Goal: Task Accomplishment & Management: Manage account settings

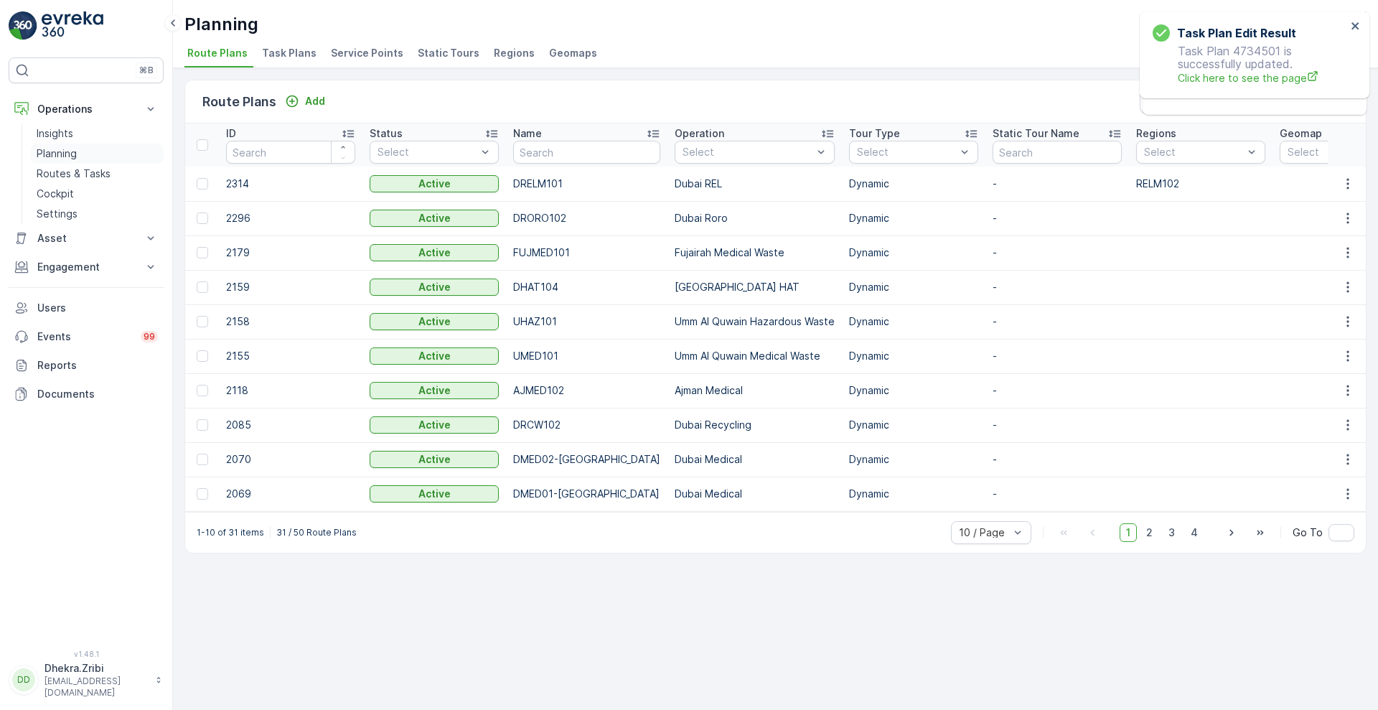
click at [66, 159] on p "Planning" at bounding box center [57, 153] width 40 height 14
click at [365, 54] on span "Service Points" at bounding box center [367, 53] width 72 height 14
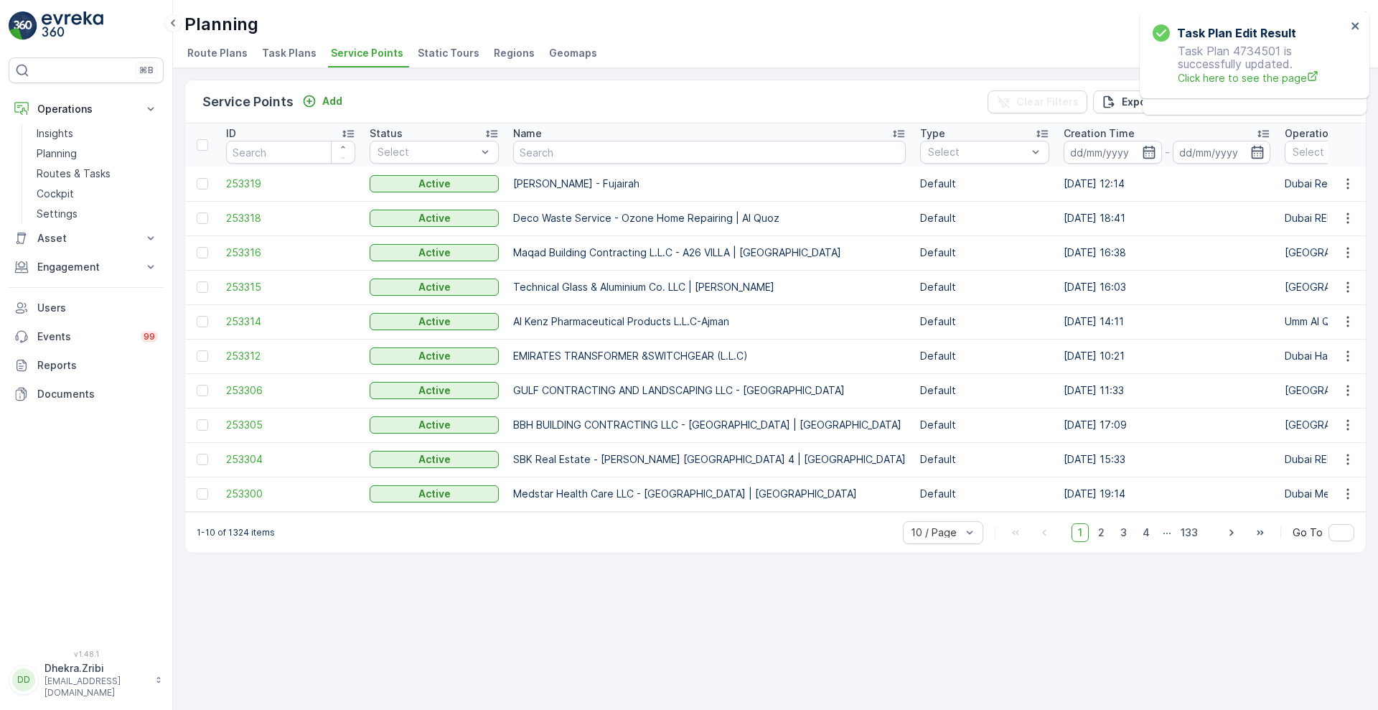
click at [330, 111] on div "Service Points Add Clear Filters Export Import" at bounding box center [775, 101] width 1181 height 43
click at [331, 106] on p "Add" at bounding box center [332, 101] width 20 height 14
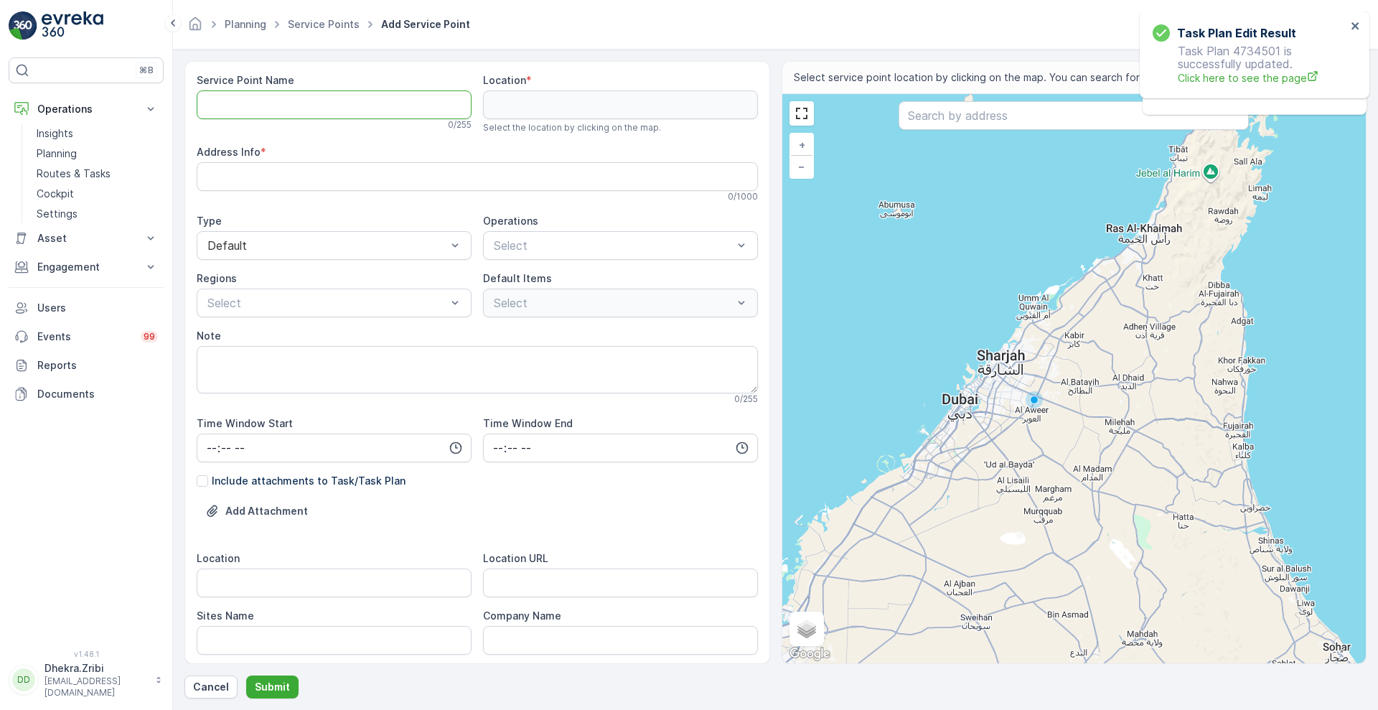
click at [278, 100] on Name "Service Point Name" at bounding box center [334, 104] width 275 height 29
paste Name "BBH Building Contracting L.L.C | Jumeirah Golf Estates"
type Name "BBH Building Contracting L.L.C | Jumeirah Golf Estates"
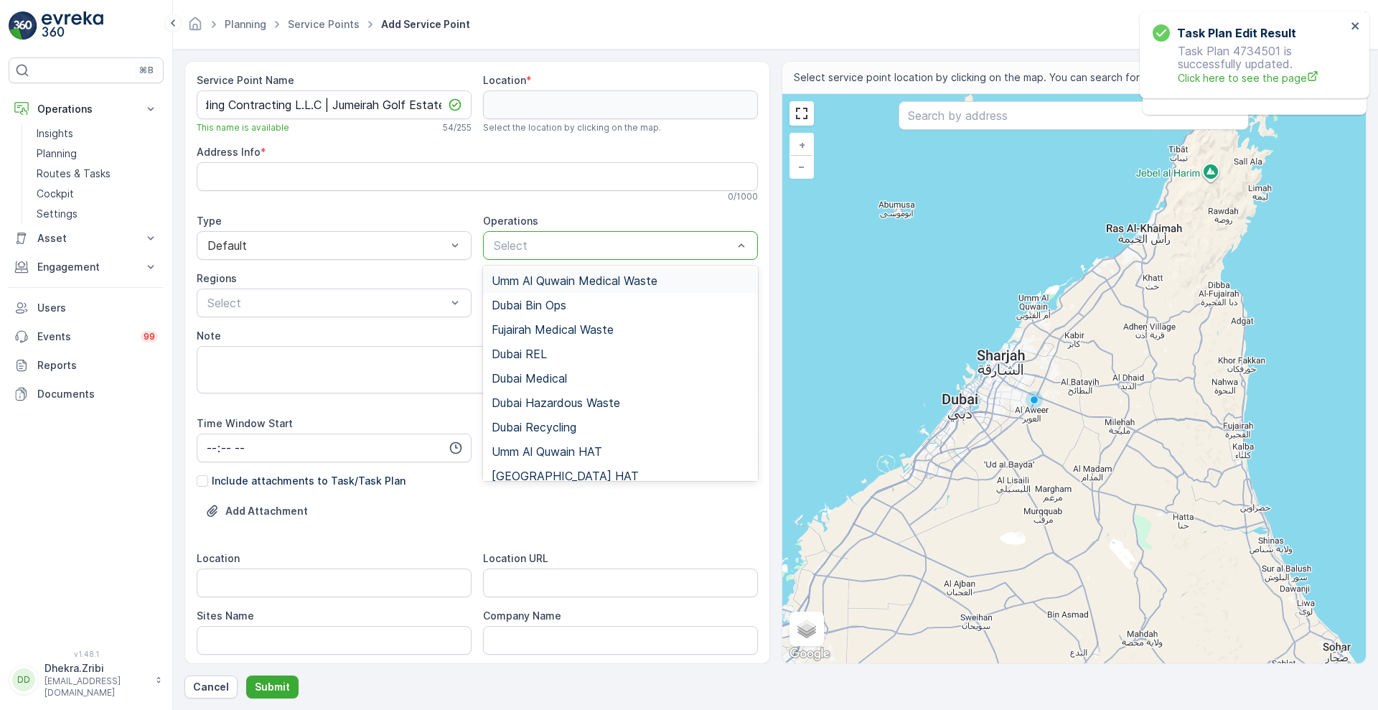
scroll to position [0, 0]
click at [537, 239] on div at bounding box center [613, 245] width 242 height 13
click at [522, 469] on span "[GEOGRAPHIC_DATA] HAT" at bounding box center [565, 475] width 147 height 13
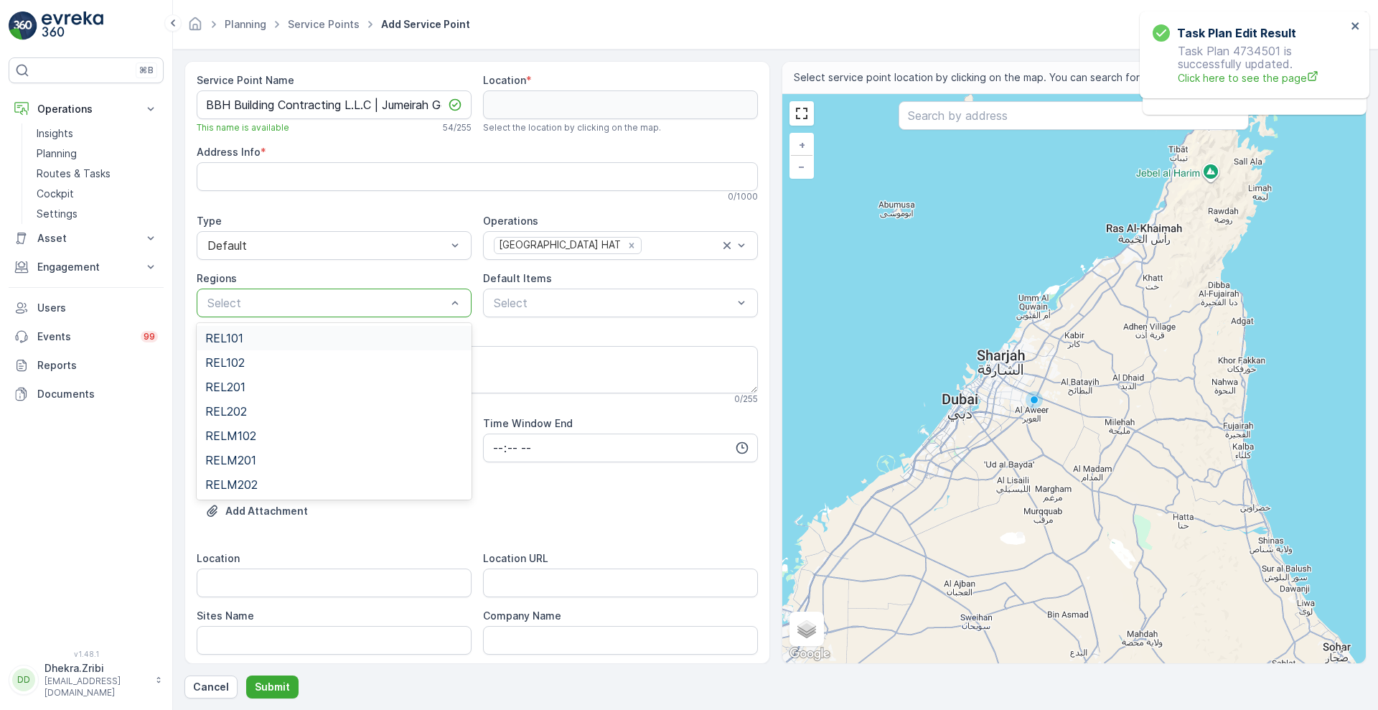
click at [393, 299] on div at bounding box center [327, 302] width 242 height 13
click at [540, 301] on div at bounding box center [613, 302] width 242 height 13
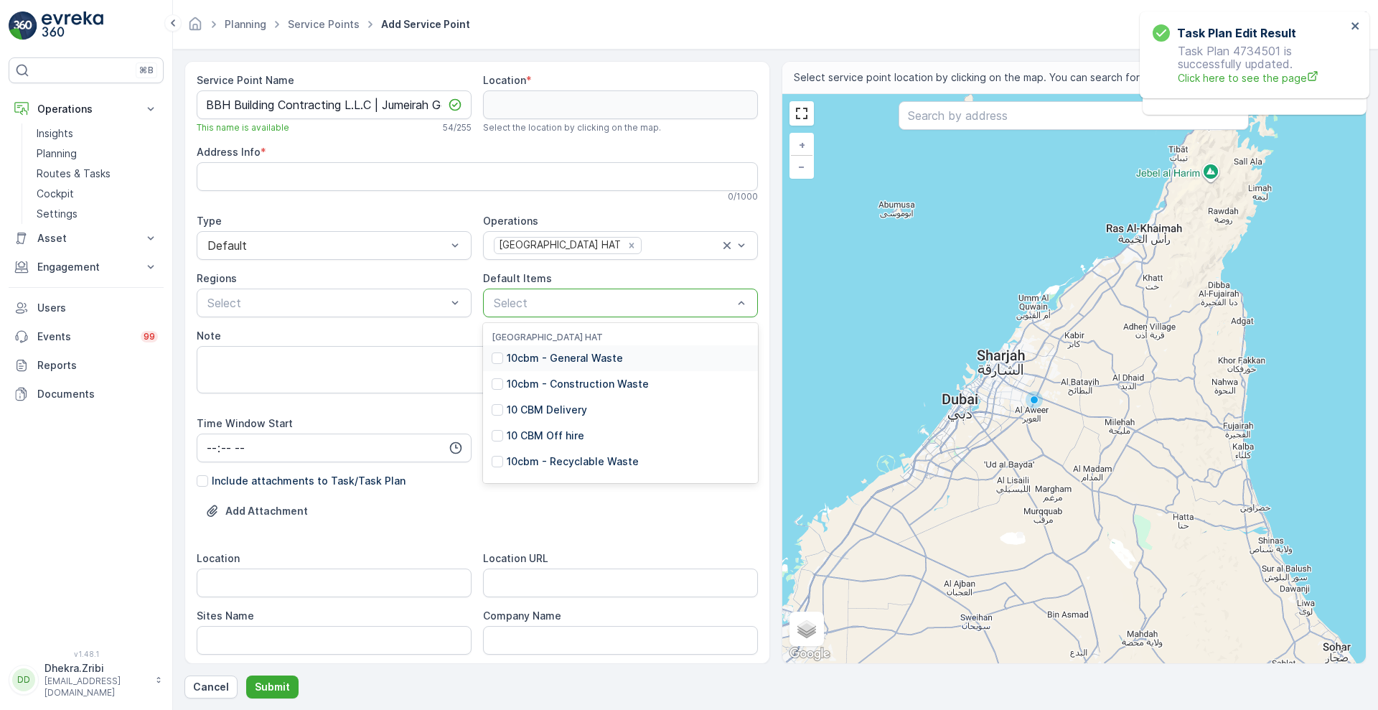
click at [548, 355] on p "10cbm - General Waste" at bounding box center [565, 358] width 116 height 14
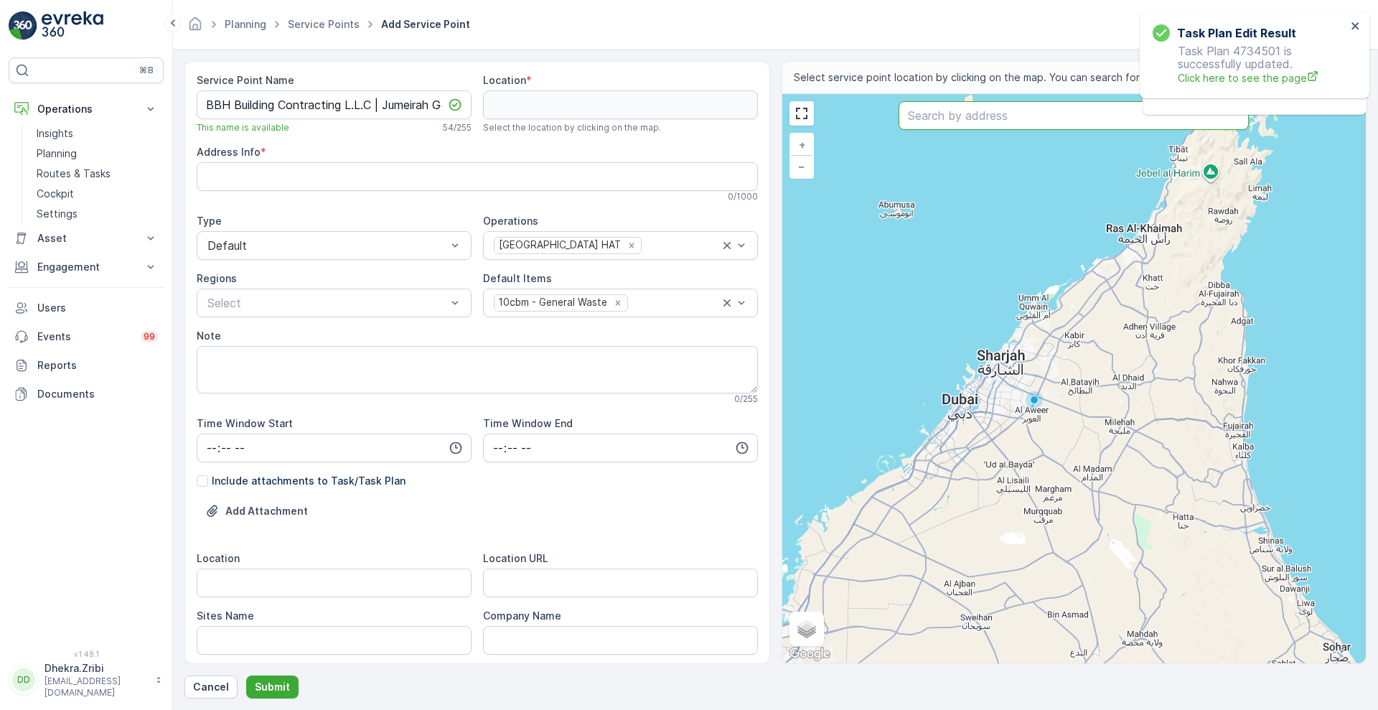
click at [1054, 108] on input "text" at bounding box center [1074, 115] width 350 height 29
paste input "limit enterprise"
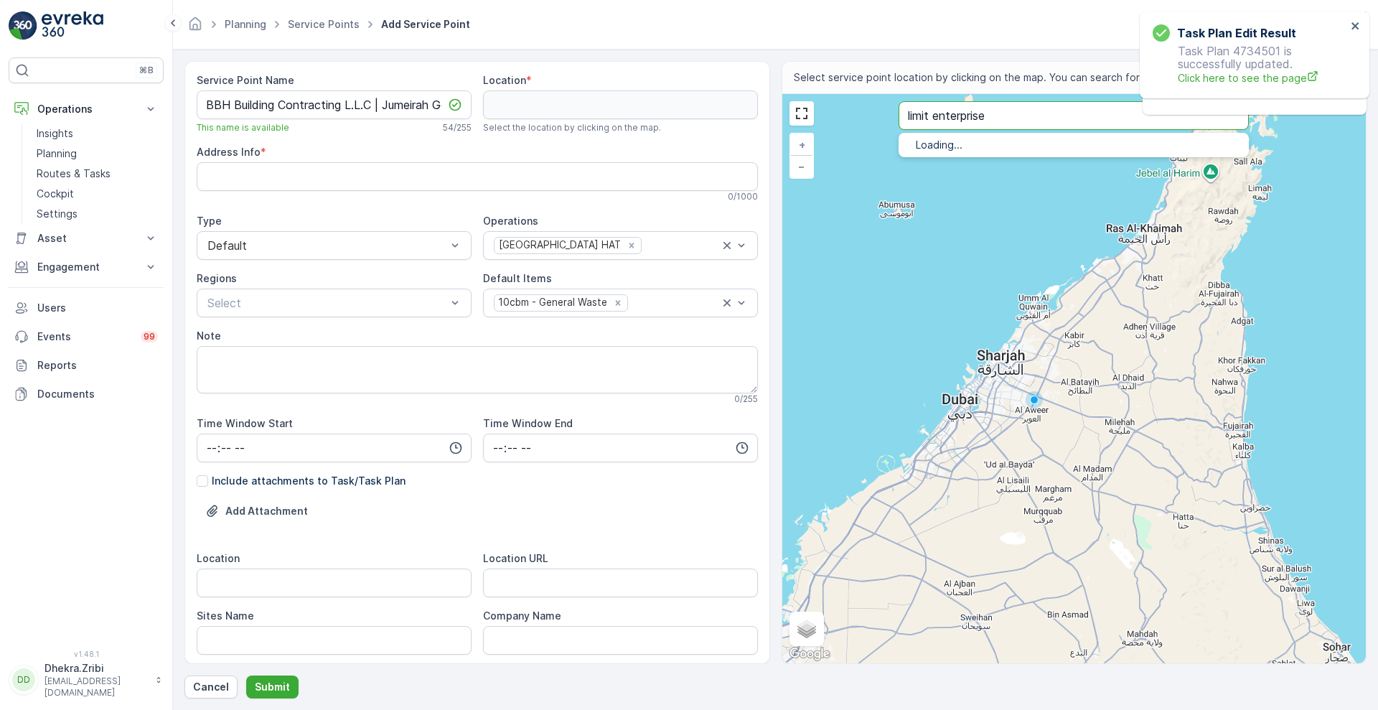
type input "limit enterprise"
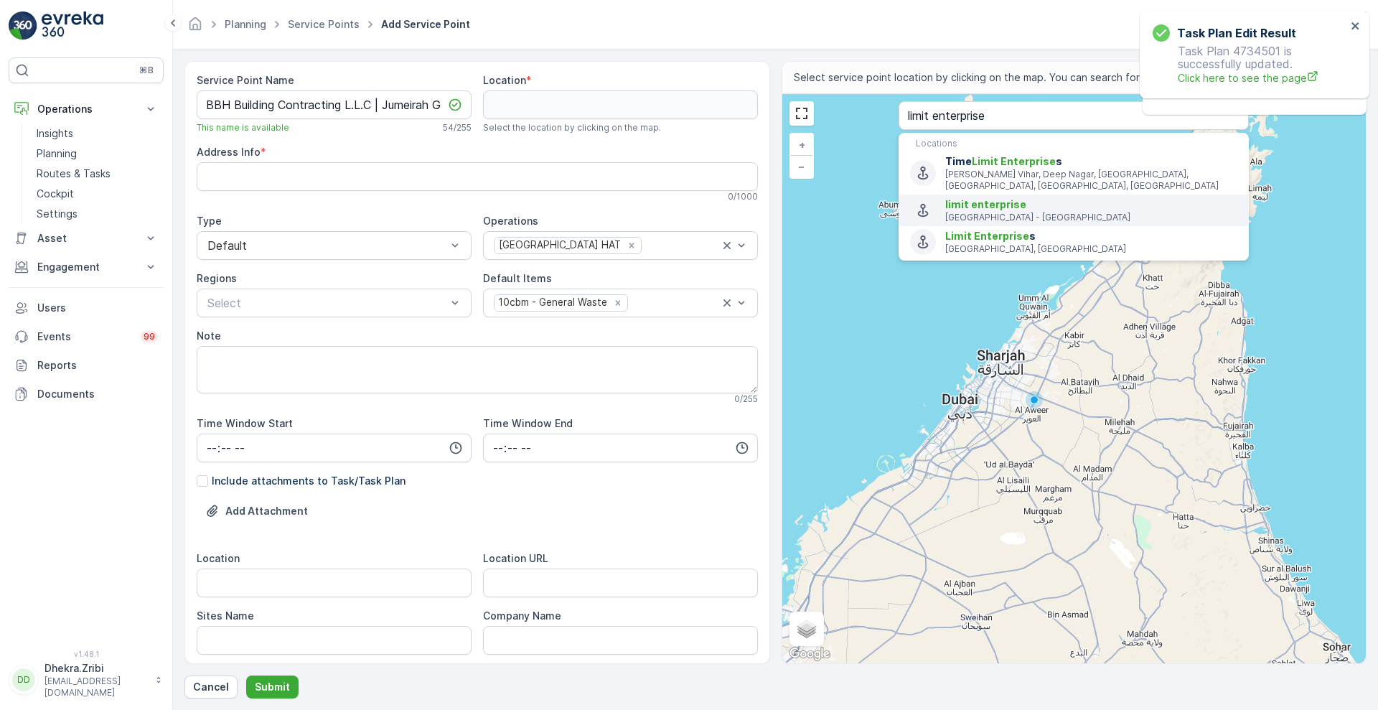
click at [1000, 198] on span "limit enterprise" at bounding box center [985, 204] width 81 height 12
type input "25.0222096,55.19057369999999"
type Info "[GEOGRAPHIC_DATA] - [GEOGRAPHIC_DATA] - [GEOGRAPHIC_DATA]"
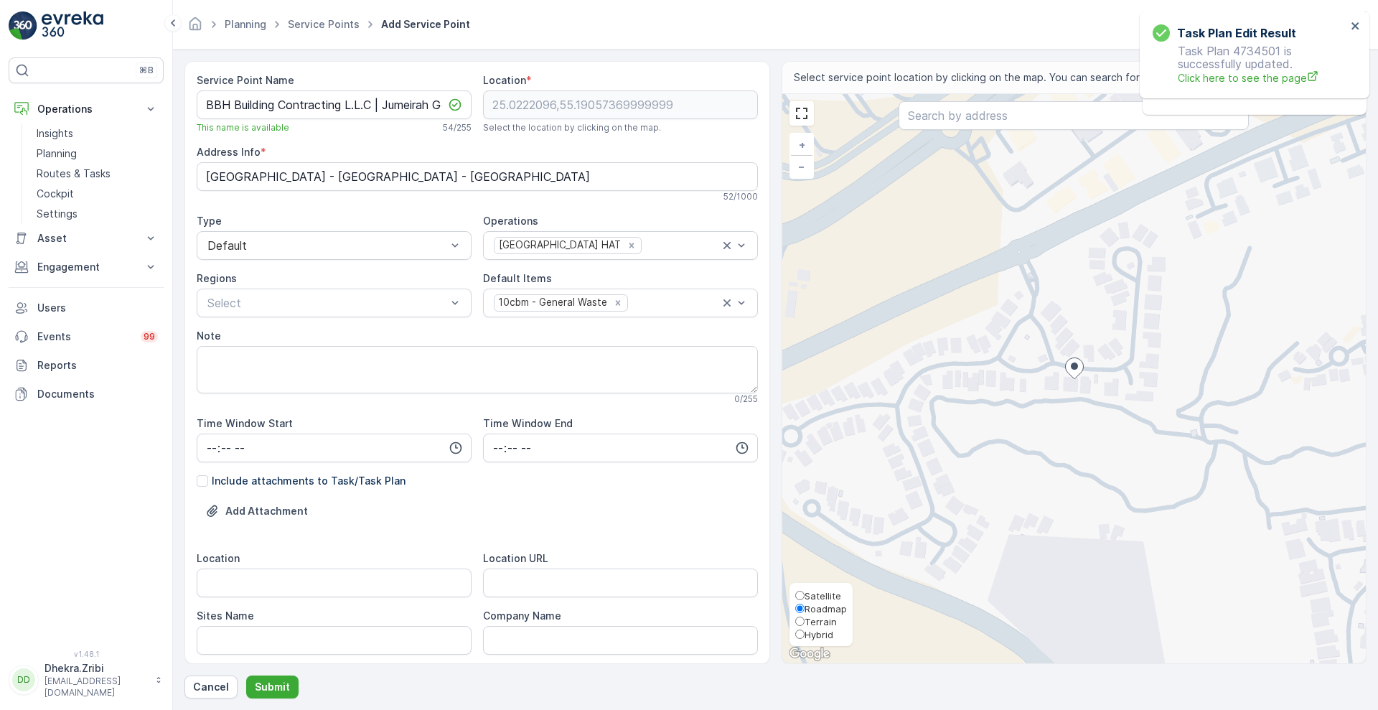
click at [829, 597] on span "Satellite" at bounding box center [823, 595] width 37 height 11
click at [805, 597] on input "Satellite" at bounding box center [799, 595] width 9 height 9
radio input "true"
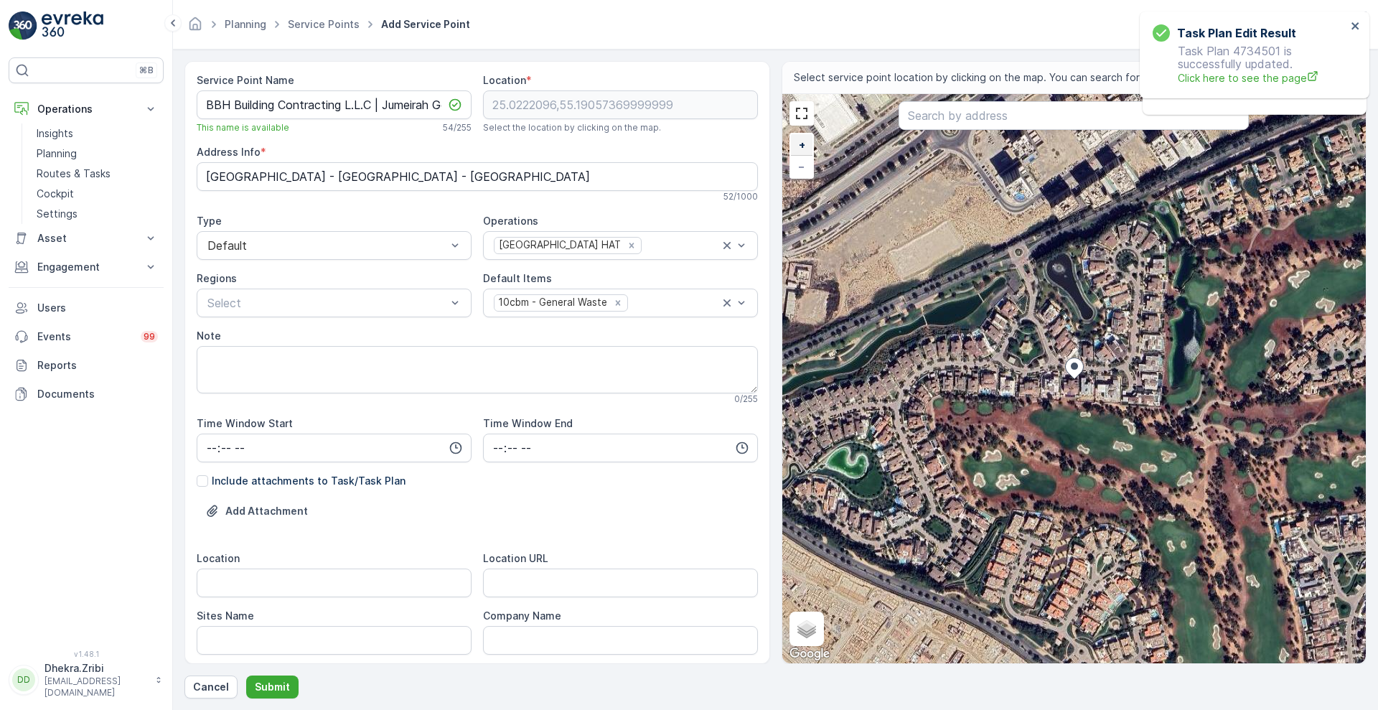
click at [805, 149] on link "+" at bounding box center [802, 145] width 22 height 22
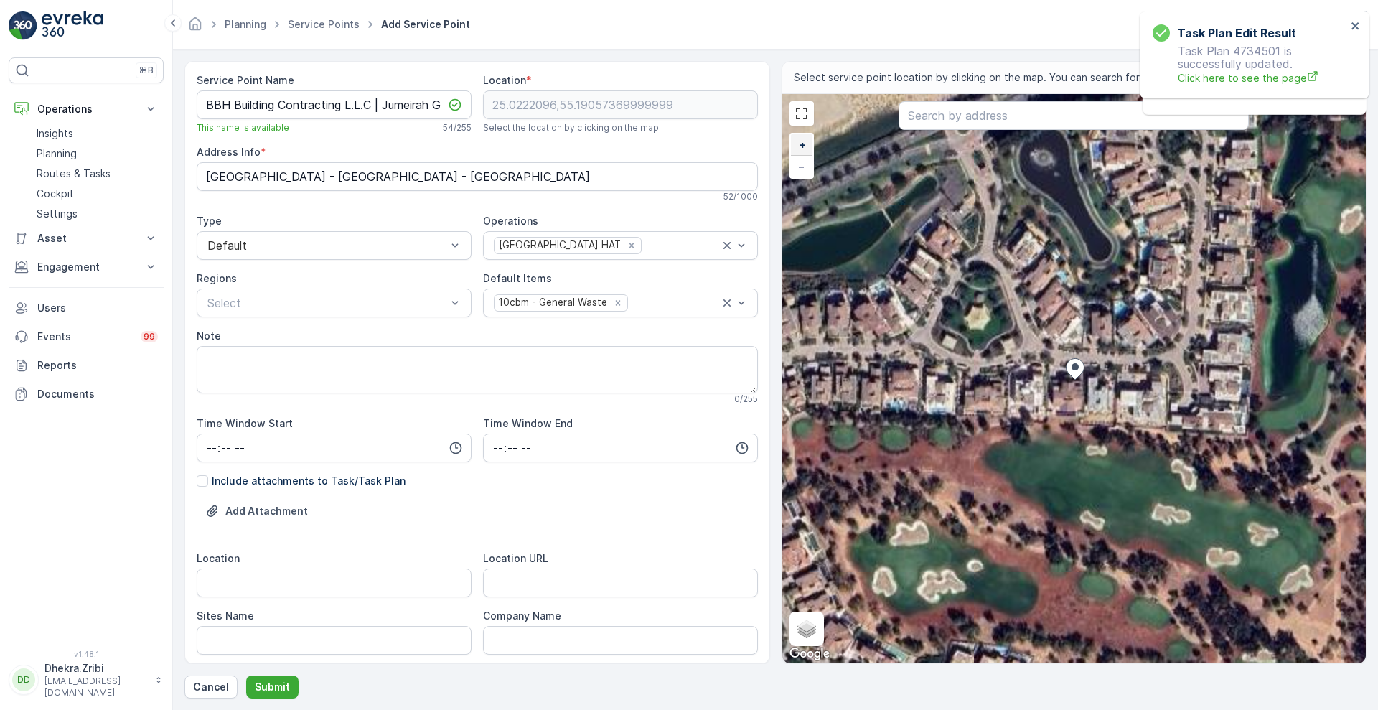
click at [805, 149] on link "+" at bounding box center [802, 145] width 22 height 22
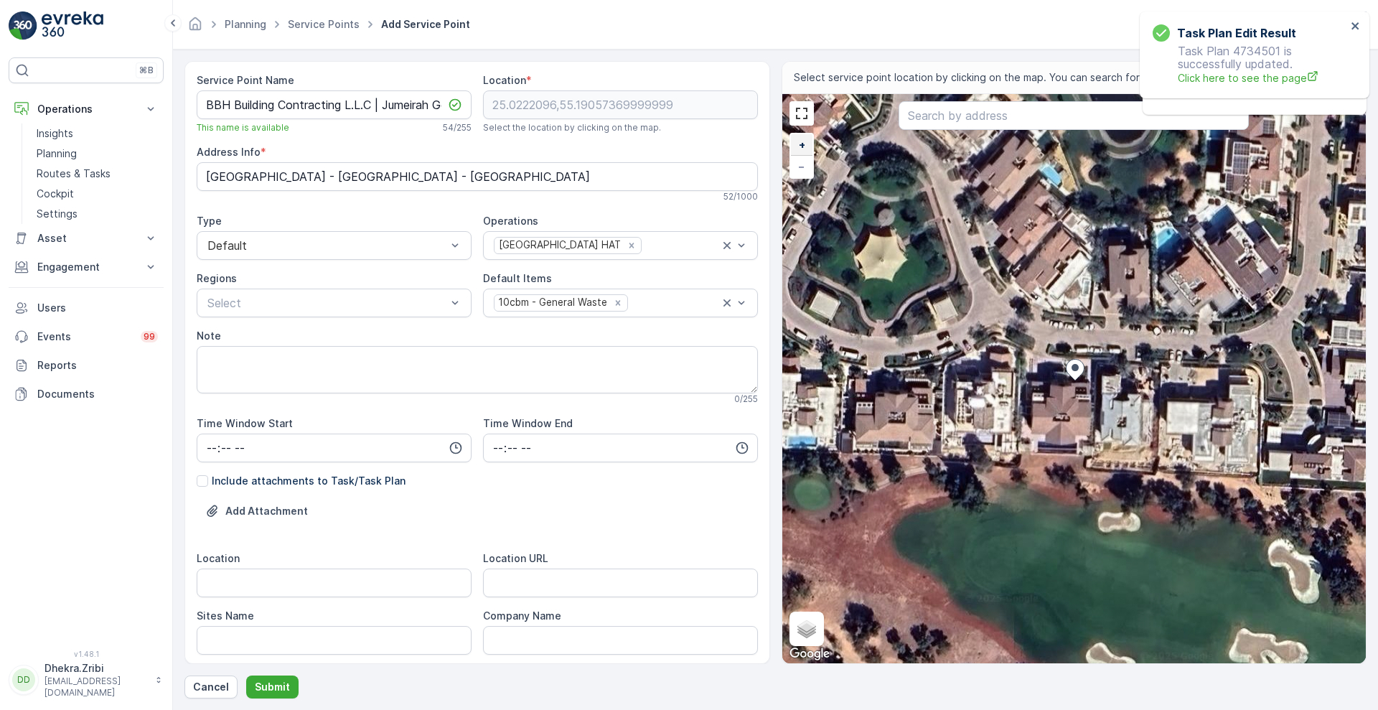
click at [805, 149] on link "+" at bounding box center [802, 145] width 22 height 22
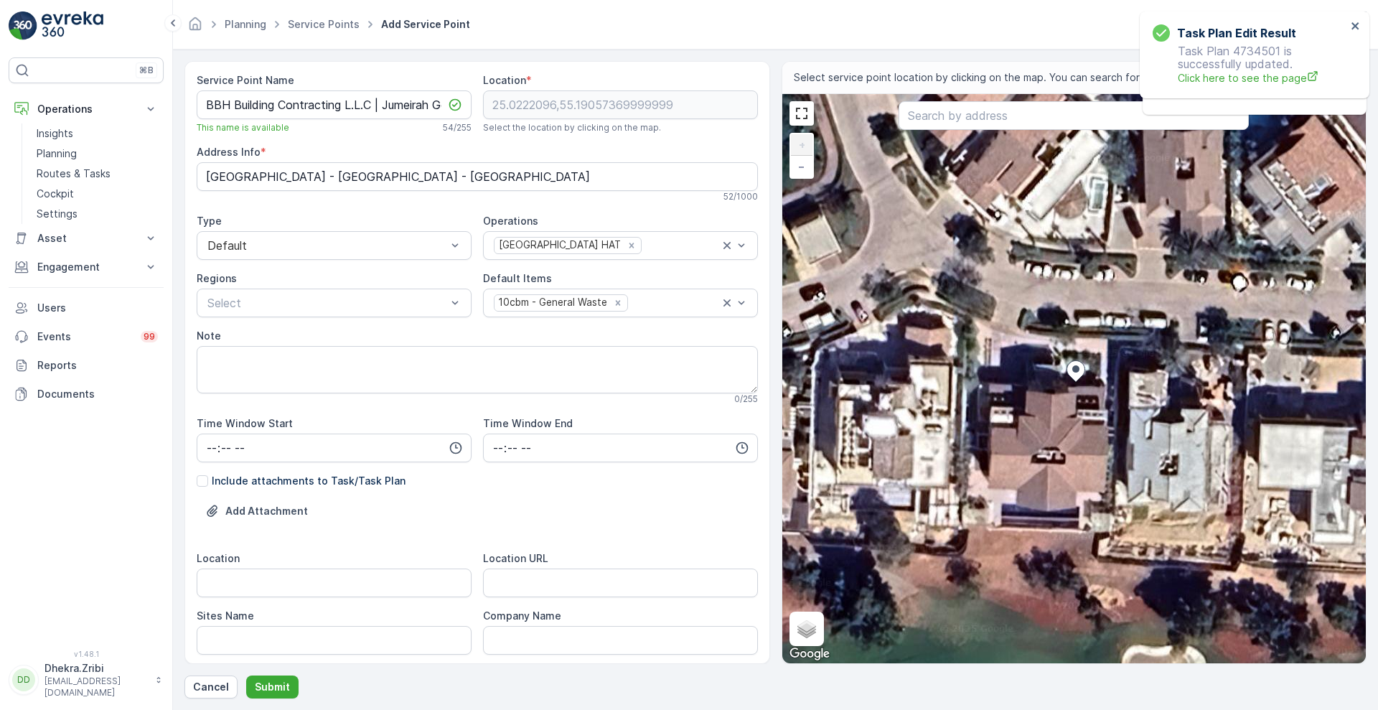
click at [1135, 328] on div "+ − Satellite Roadmap Terrain Hybrid Leaflet Keyboard shortcuts Map Data Imager…" at bounding box center [1074, 378] width 584 height 569
type input "25.022300394127242,55.190684082926445"
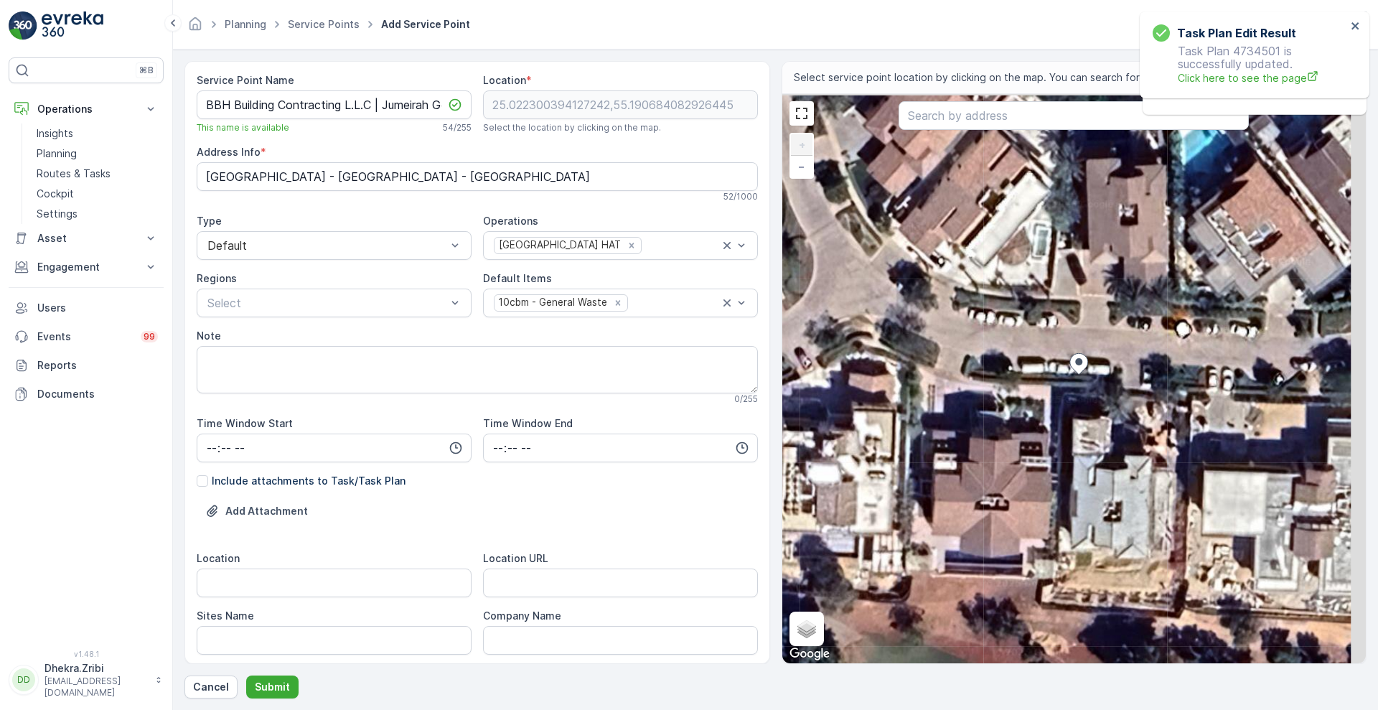
type Info "25FR+26 - [GEOGRAPHIC_DATA] - [GEOGRAPHIC_DATA] - [GEOGRAPHIC_DATA]"
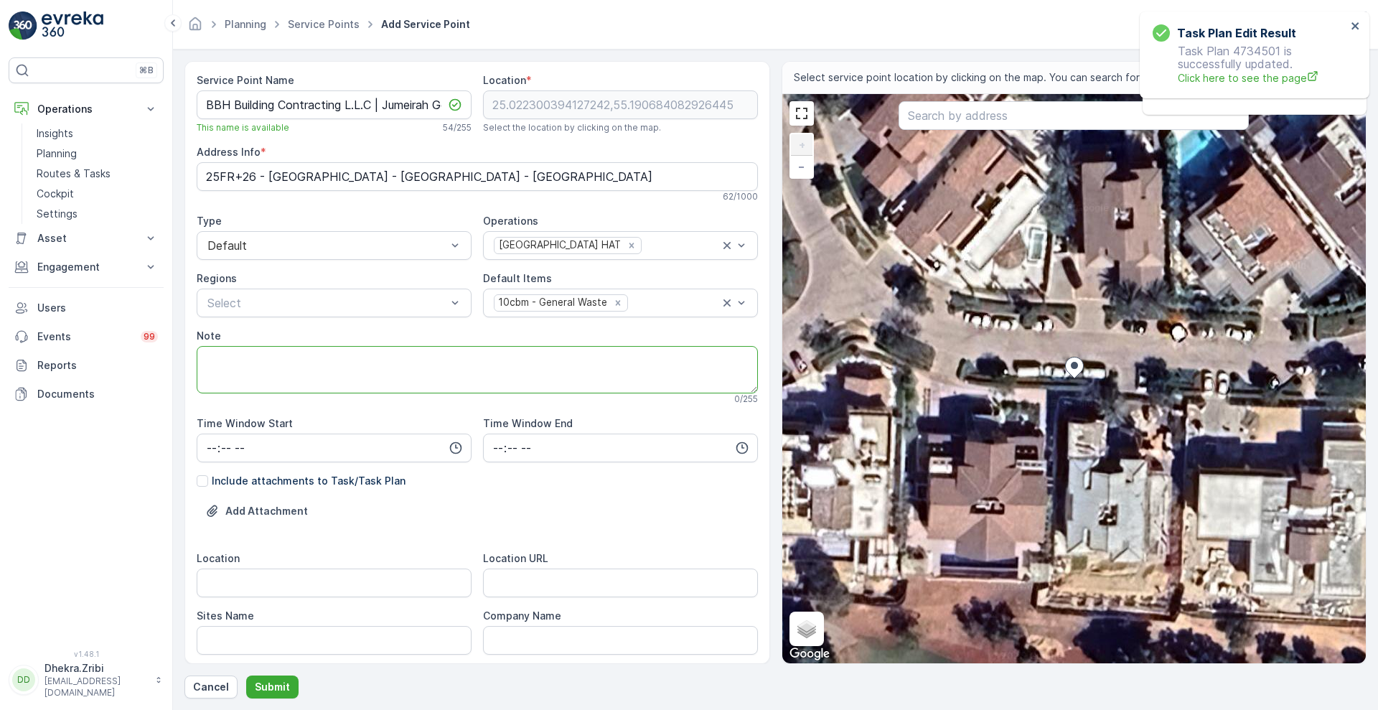
click at [520, 364] on textarea "Note" at bounding box center [477, 369] width 561 height 47
paste textarea "[PHONE_NUMBER]"
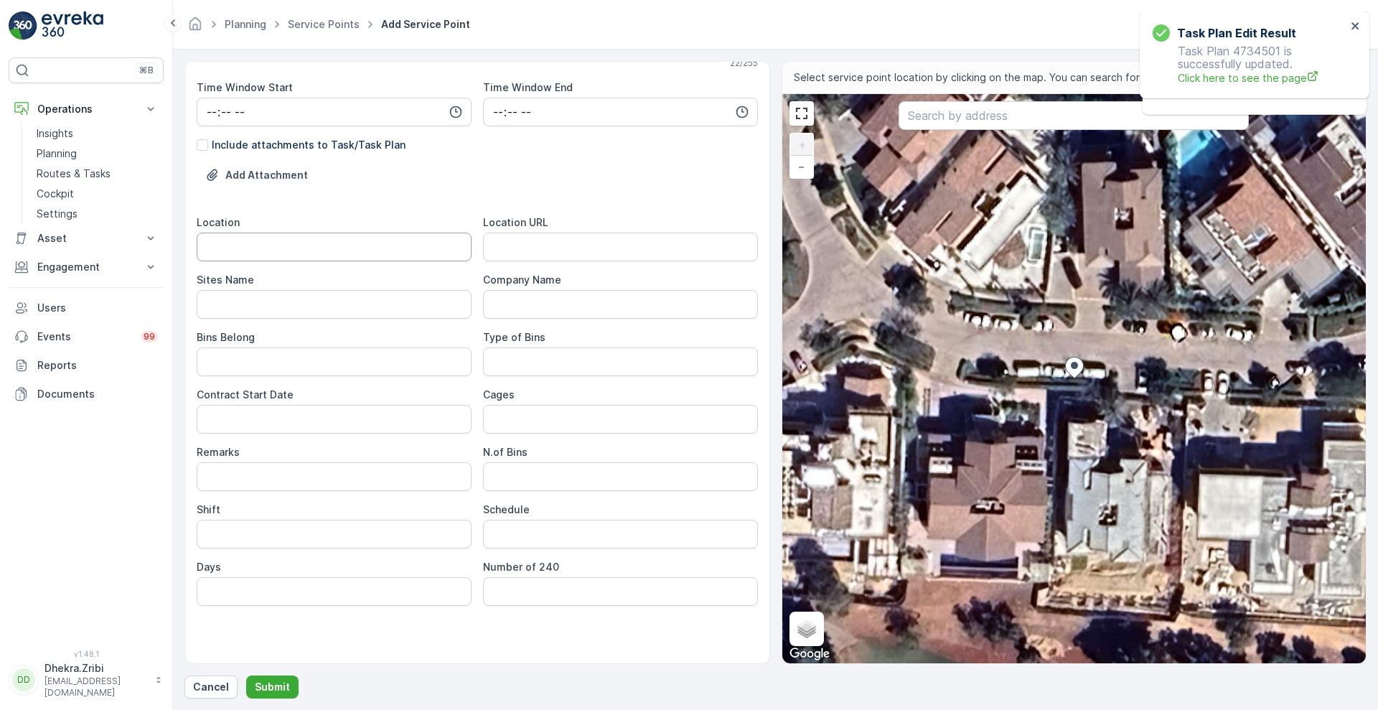
type textarea "POC - [PHONE_NUMBER]"
click at [330, 250] on input "Location" at bounding box center [334, 247] width 275 height 29
type input "Jumeirah Golf Estates"
click at [358, 307] on Name "Sites Name" at bounding box center [334, 304] width 275 height 29
type Name "Jumeirah Golf Estates"
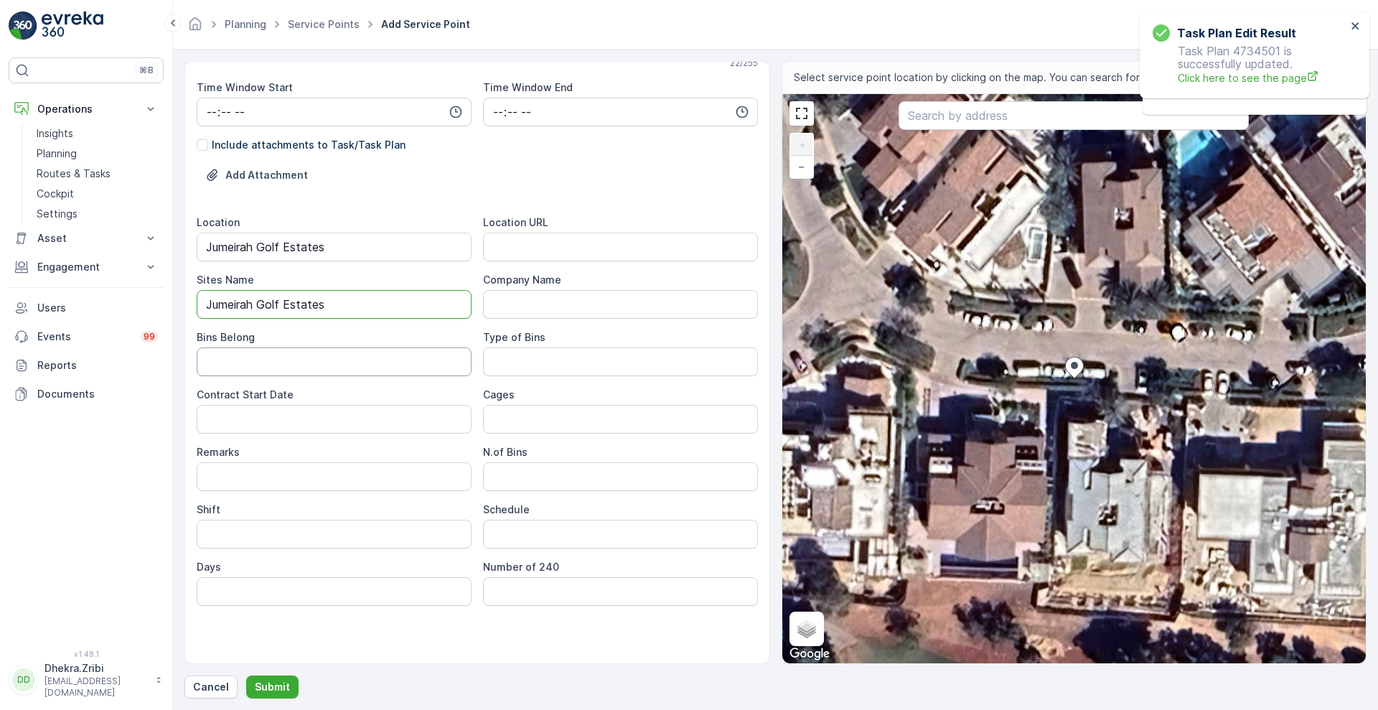
click at [371, 368] on Belong "Bins Belong" at bounding box center [334, 361] width 275 height 29
type Belong "Service Provider"
click at [527, 365] on Bins "Type of Bins" at bounding box center [620, 361] width 275 height 29
type Bins "1"
click at [446, 407] on Date "Contract Start Date" at bounding box center [334, 419] width 275 height 29
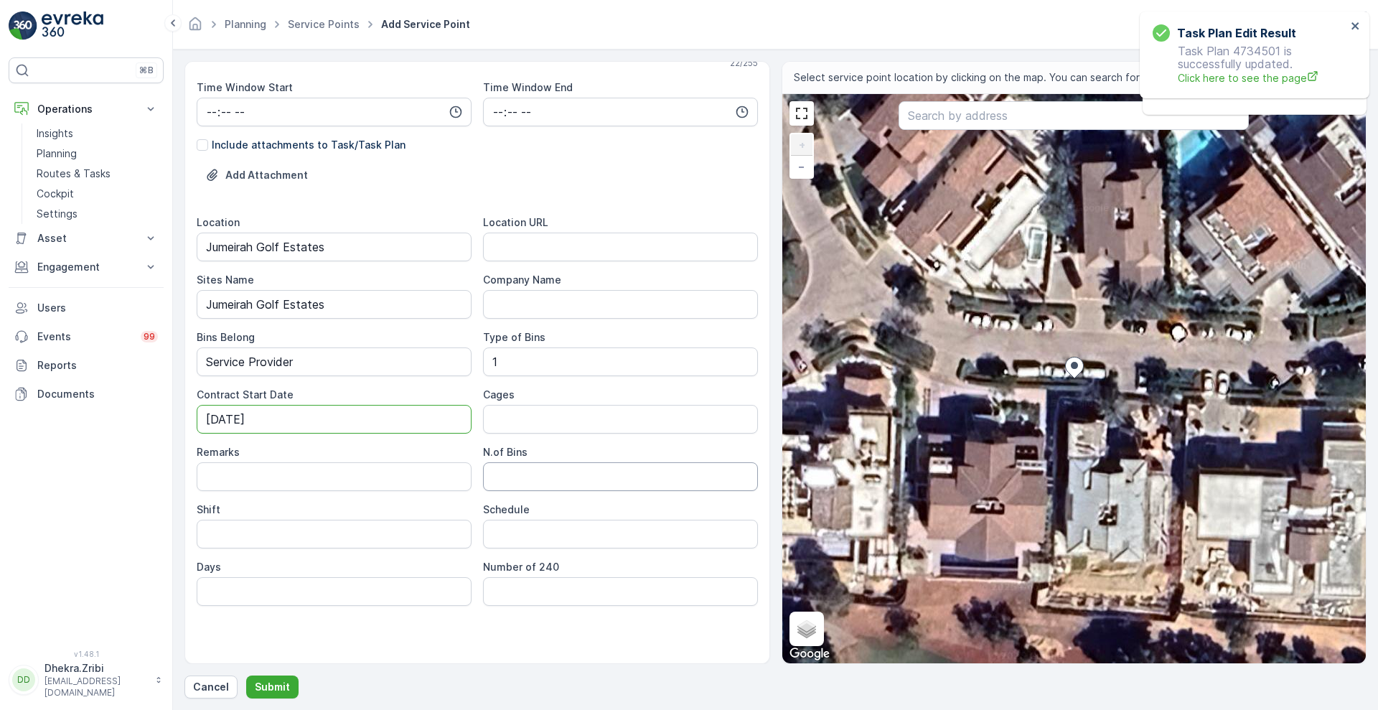
type Date "[DATE]"
click at [512, 484] on Bins "N.of Bins" at bounding box center [620, 476] width 275 height 29
type Bins "1"
click at [520, 535] on input "Schedule" at bounding box center [620, 534] width 275 height 29
click at [365, 528] on input "Shift" at bounding box center [334, 534] width 275 height 29
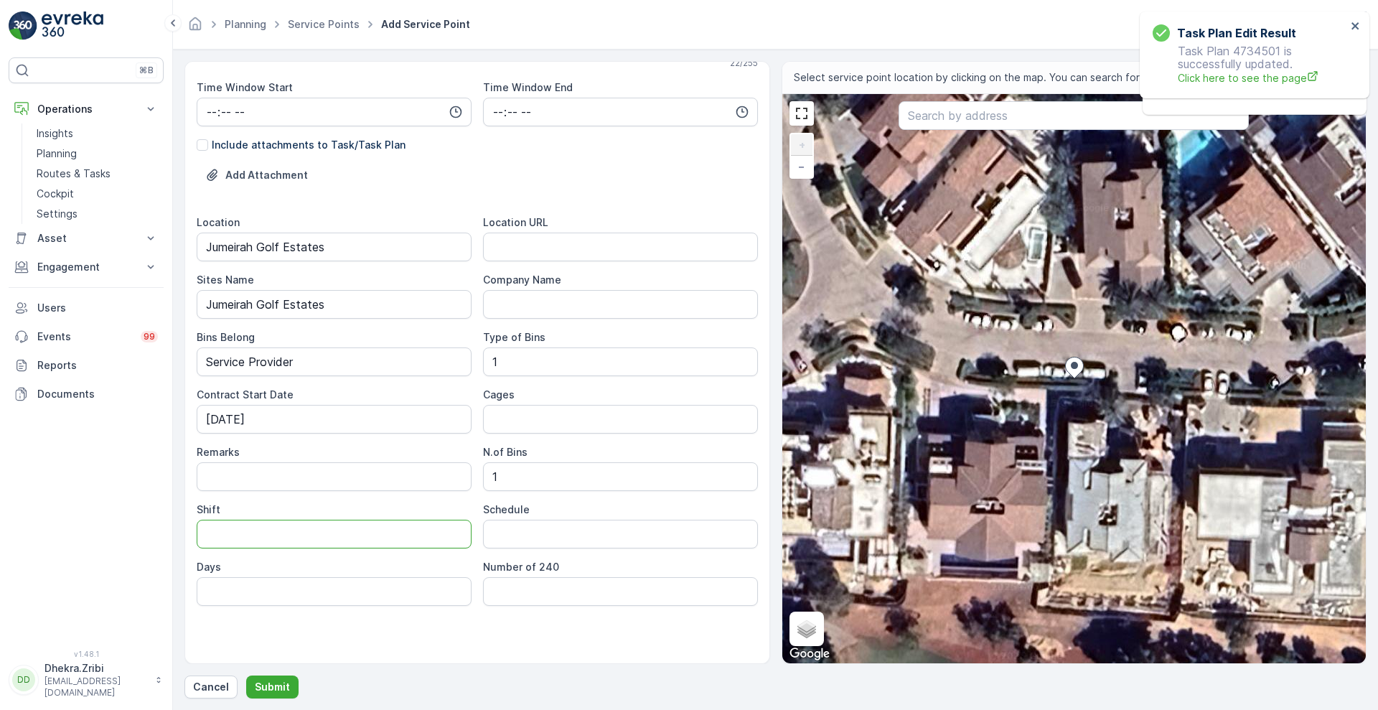
type input "Day Shift"
click at [533, 541] on input "Schedule" at bounding box center [620, 534] width 275 height 29
type input "On Call Basis"
click at [638, 247] on URL "Location URL" at bounding box center [620, 247] width 275 height 29
paste URL "[URL][DOMAIN_NAME]"
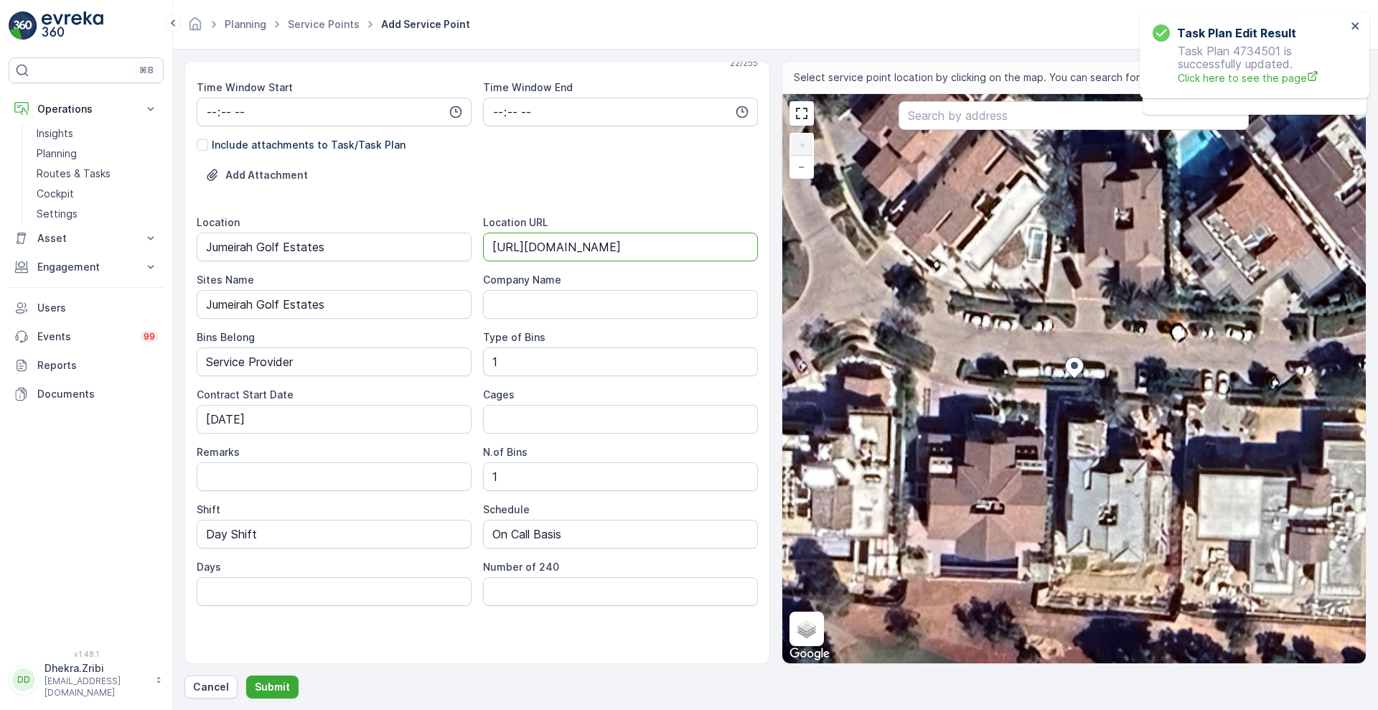
scroll to position [0, 10]
type URL "[URL][DOMAIN_NAME]"
click at [1375, 80] on form "Service Point Name BBH Building Contracting L.L.C | [GEOGRAPHIC_DATA] This name…" at bounding box center [775, 380] width 1205 height 660
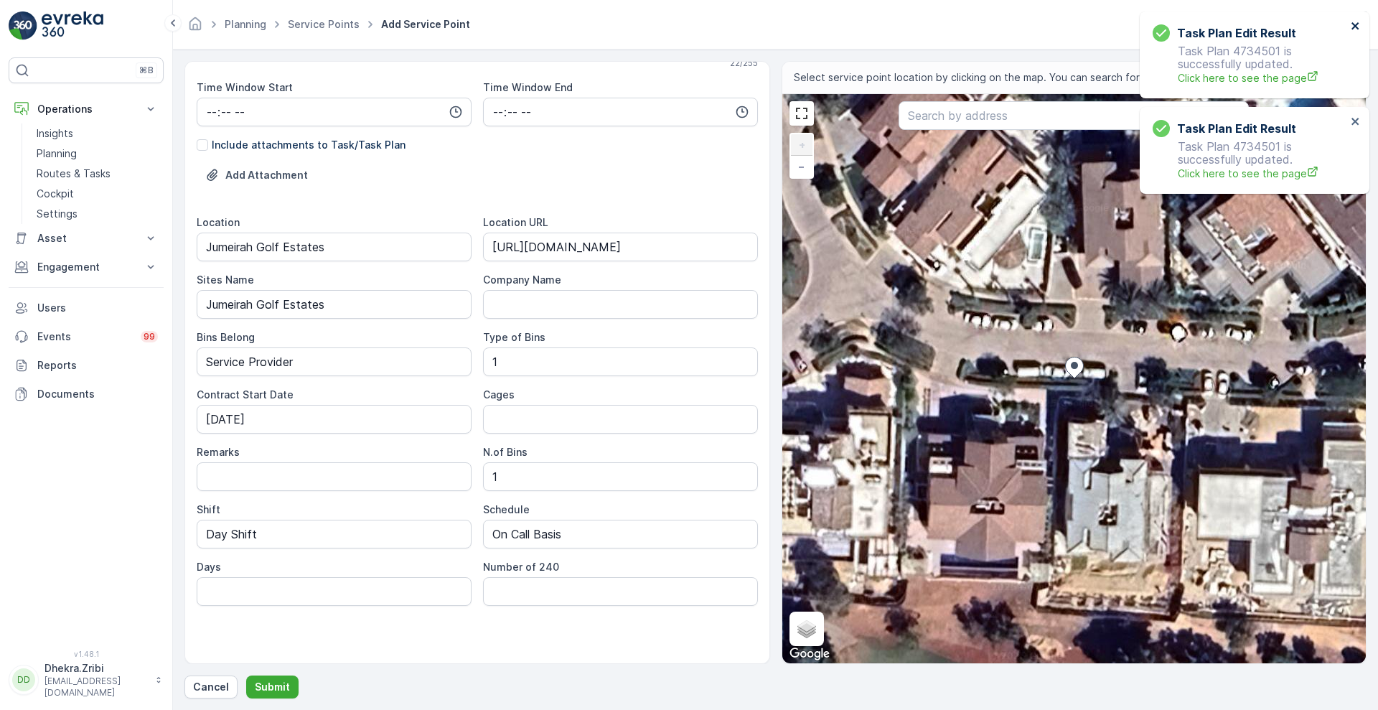
click at [1357, 29] on icon "close" at bounding box center [1356, 25] width 10 height 11
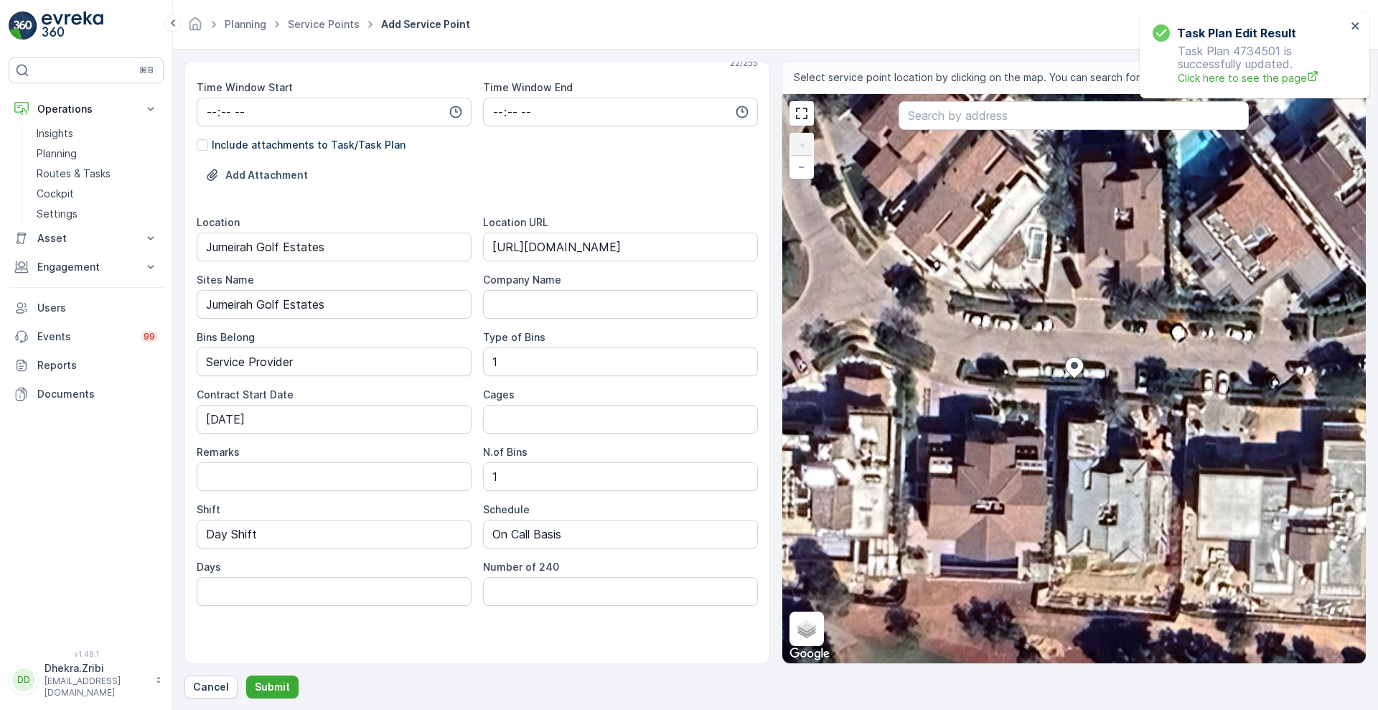
click at [1377, 95] on form "Service Point Name BBH Building Contracting L.L.C | [GEOGRAPHIC_DATA] This name…" at bounding box center [775, 380] width 1205 height 660
click at [762, 167] on div "Service Point Name BBH Building Contracting L.L.C | [GEOGRAPHIC_DATA] This name…" at bounding box center [477, 362] width 586 height 603
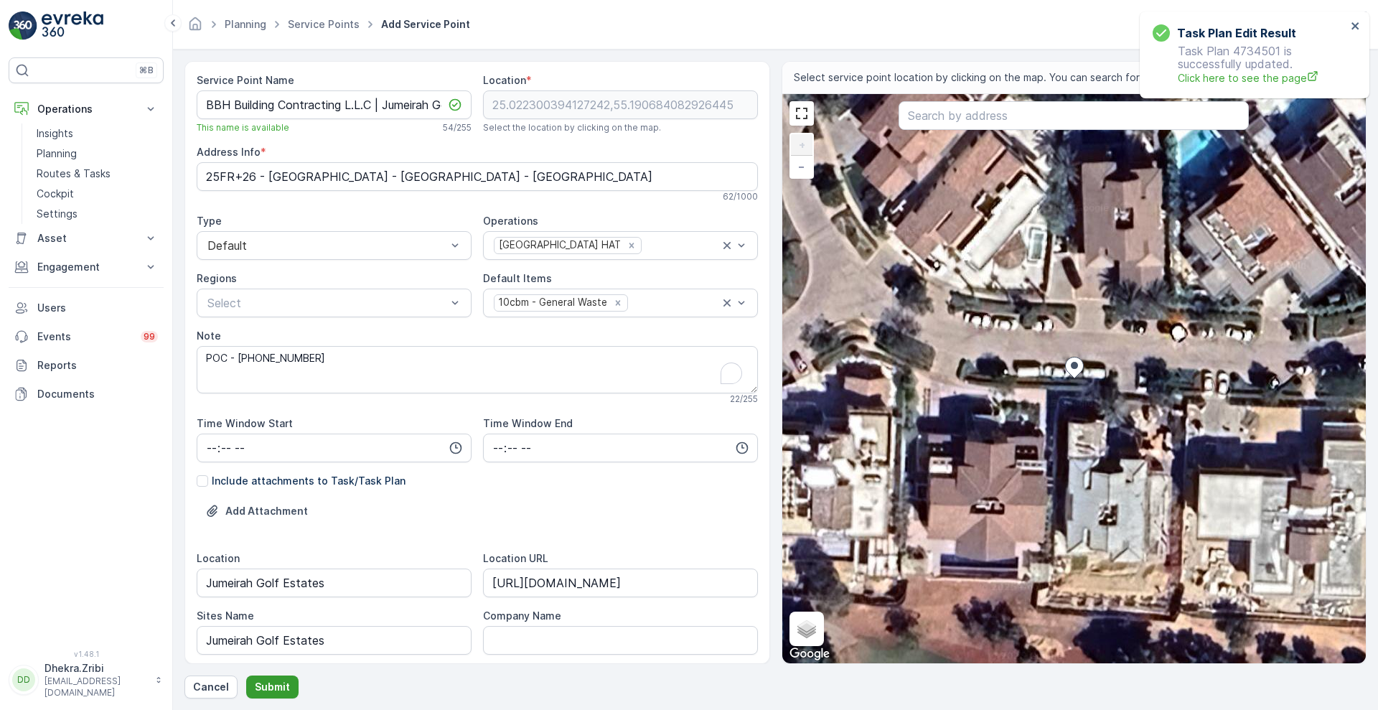
click at [268, 685] on p "Submit" at bounding box center [272, 687] width 35 height 14
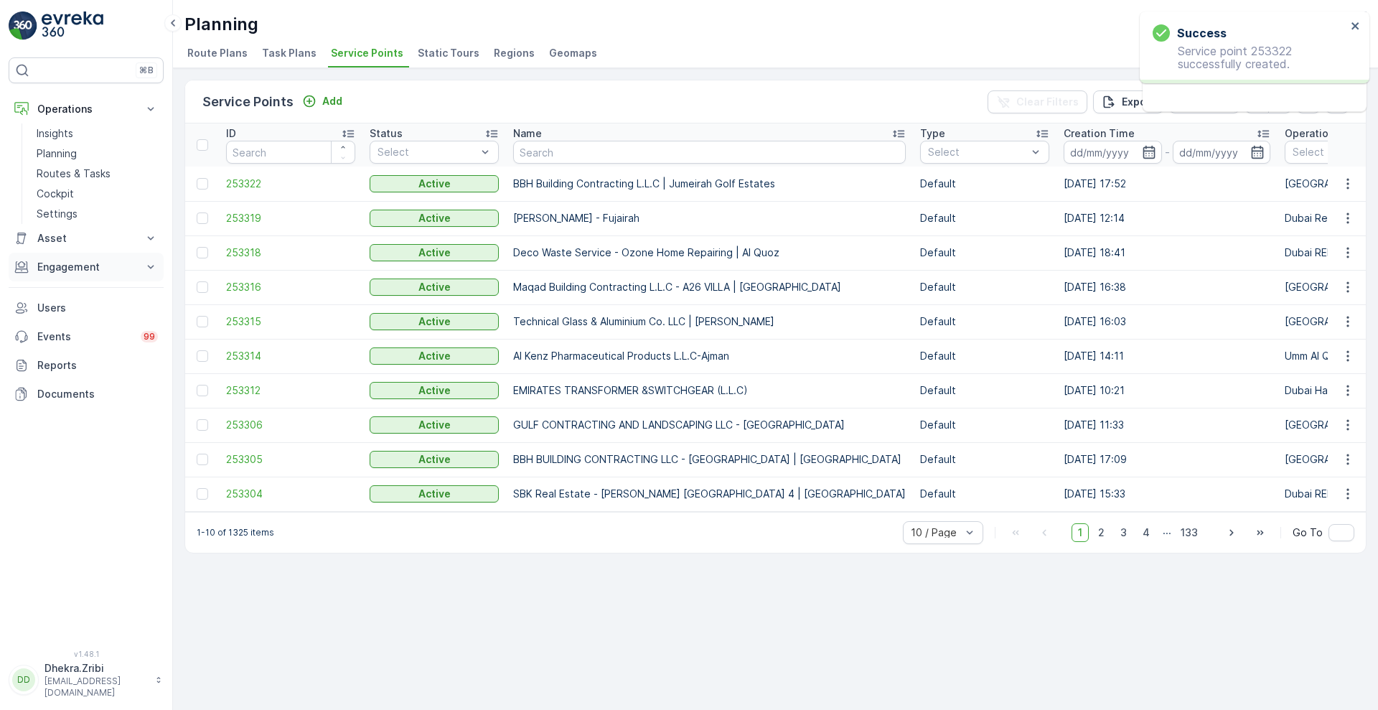
click at [84, 257] on button "Engagement" at bounding box center [86, 267] width 155 height 29
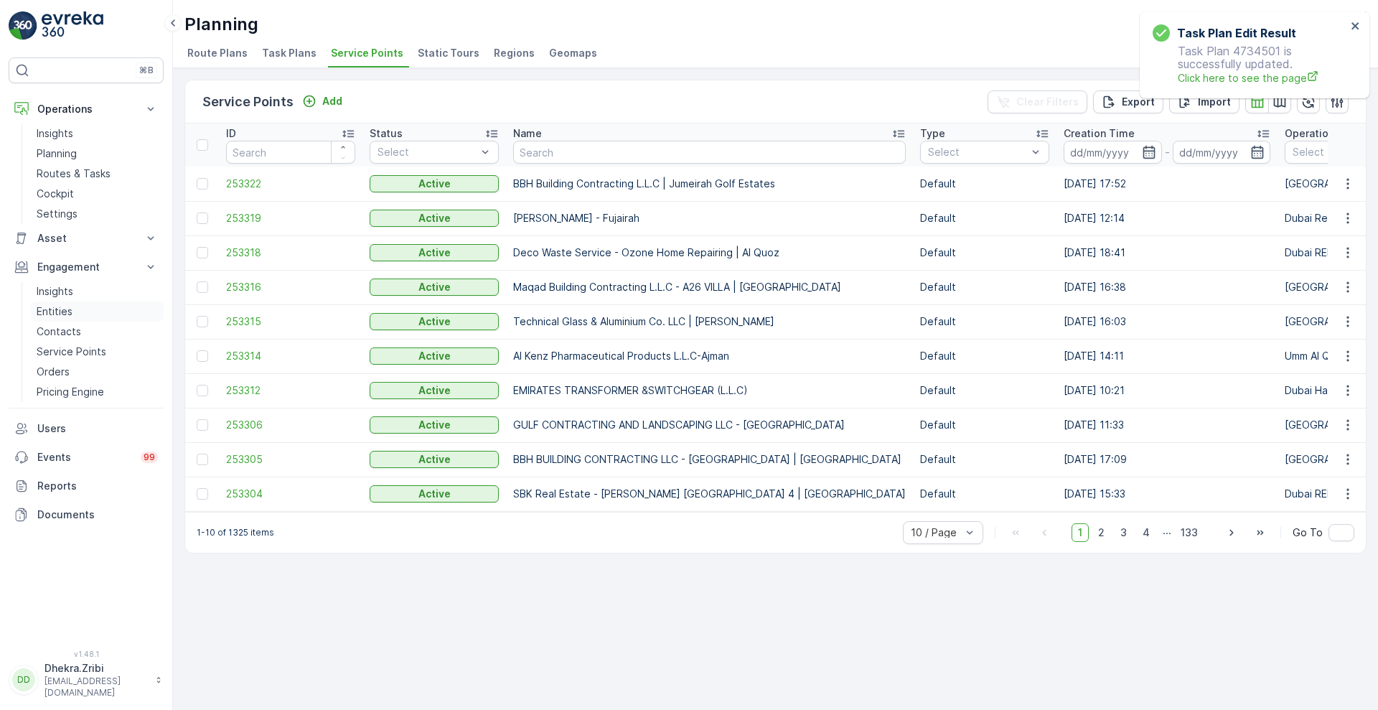
click at [65, 311] on p "Entities" at bounding box center [55, 311] width 36 height 14
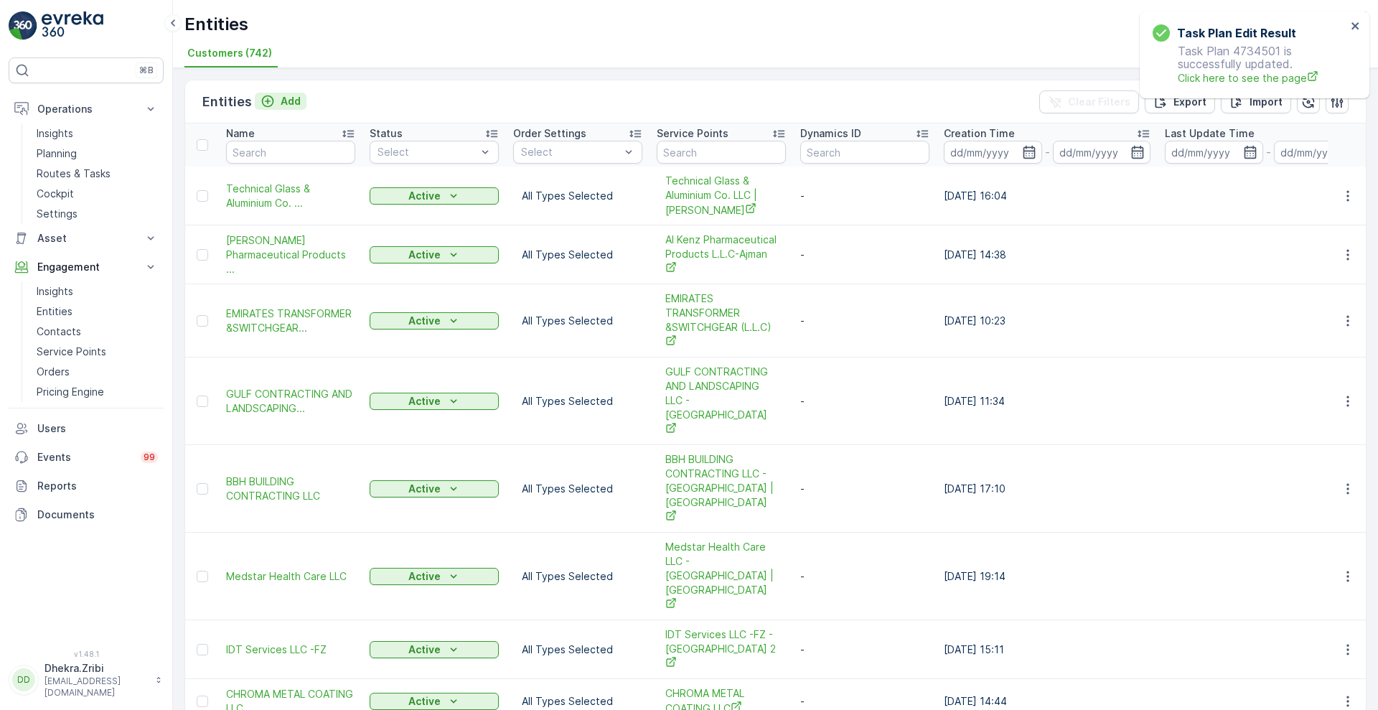
click at [291, 93] on button "Add" at bounding box center [281, 101] width 52 height 17
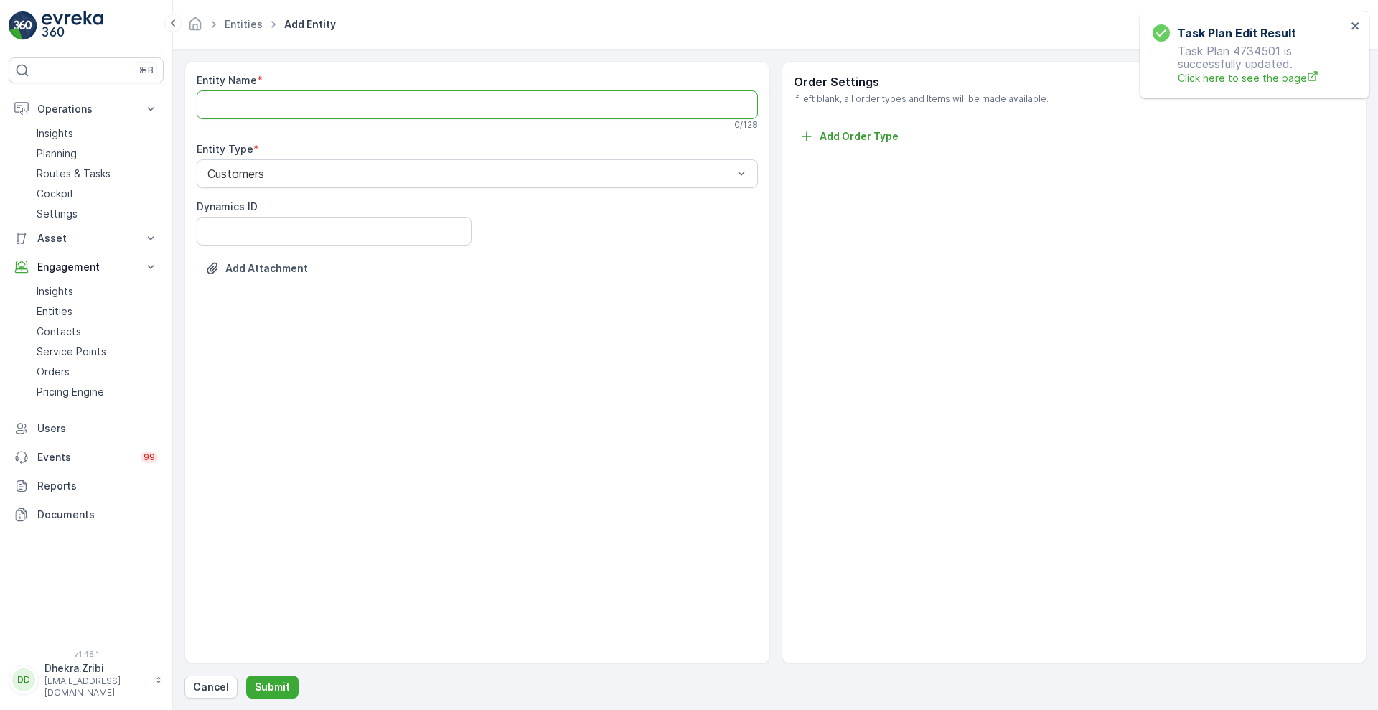
click at [300, 108] on Name "Entity Name" at bounding box center [477, 104] width 561 height 29
paste Name "BBH Building Contracting L.L.C | Jumeirah Golf Estates"
type Name "BBH Building Contracting L.L.C"
click at [267, 689] on p "Submit" at bounding box center [272, 687] width 35 height 14
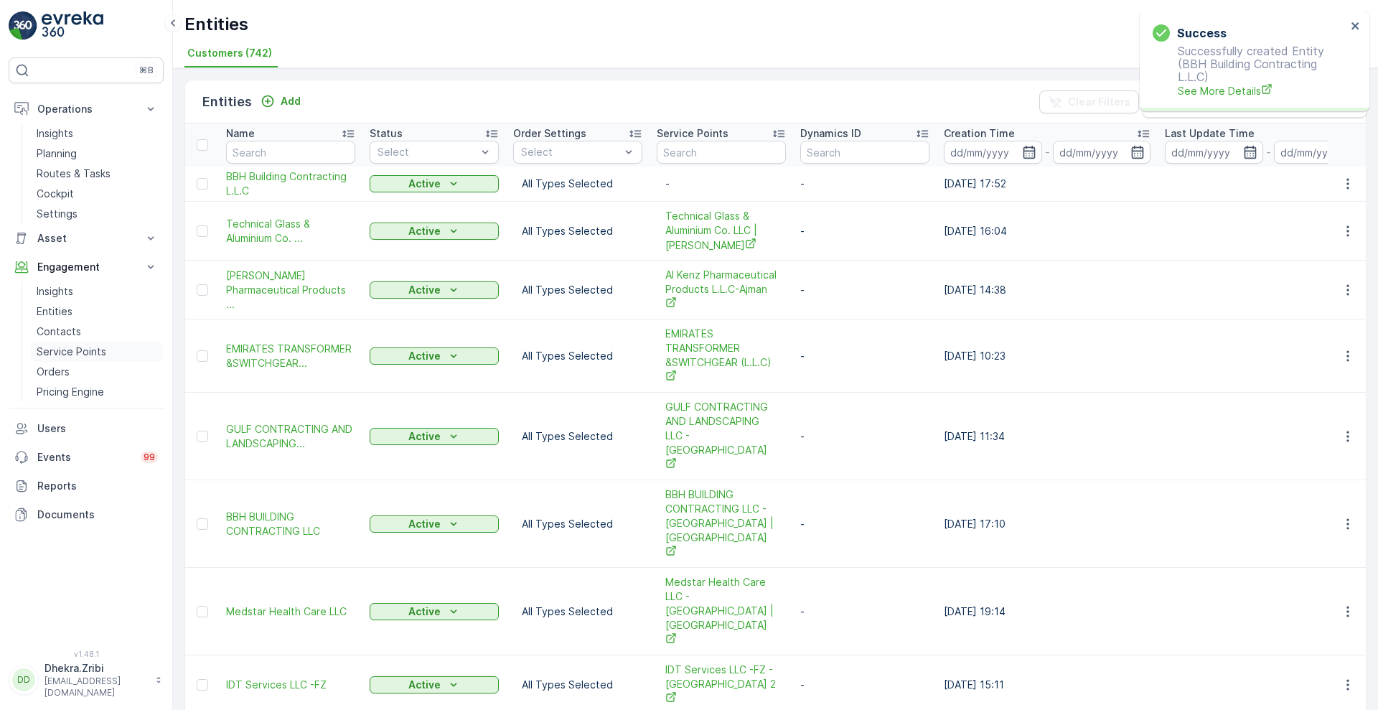
click at [85, 355] on p "Service Points" at bounding box center [72, 351] width 70 height 14
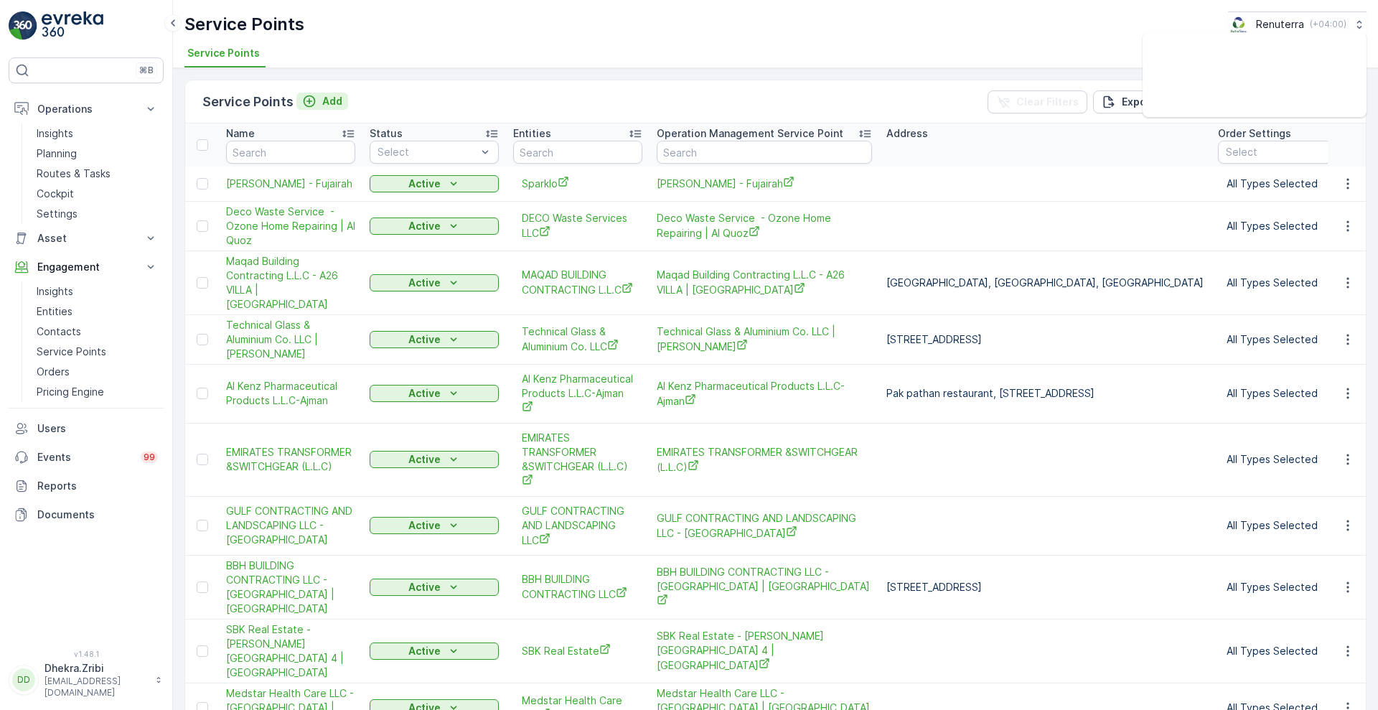
click at [324, 99] on p "Add" at bounding box center [332, 101] width 20 height 14
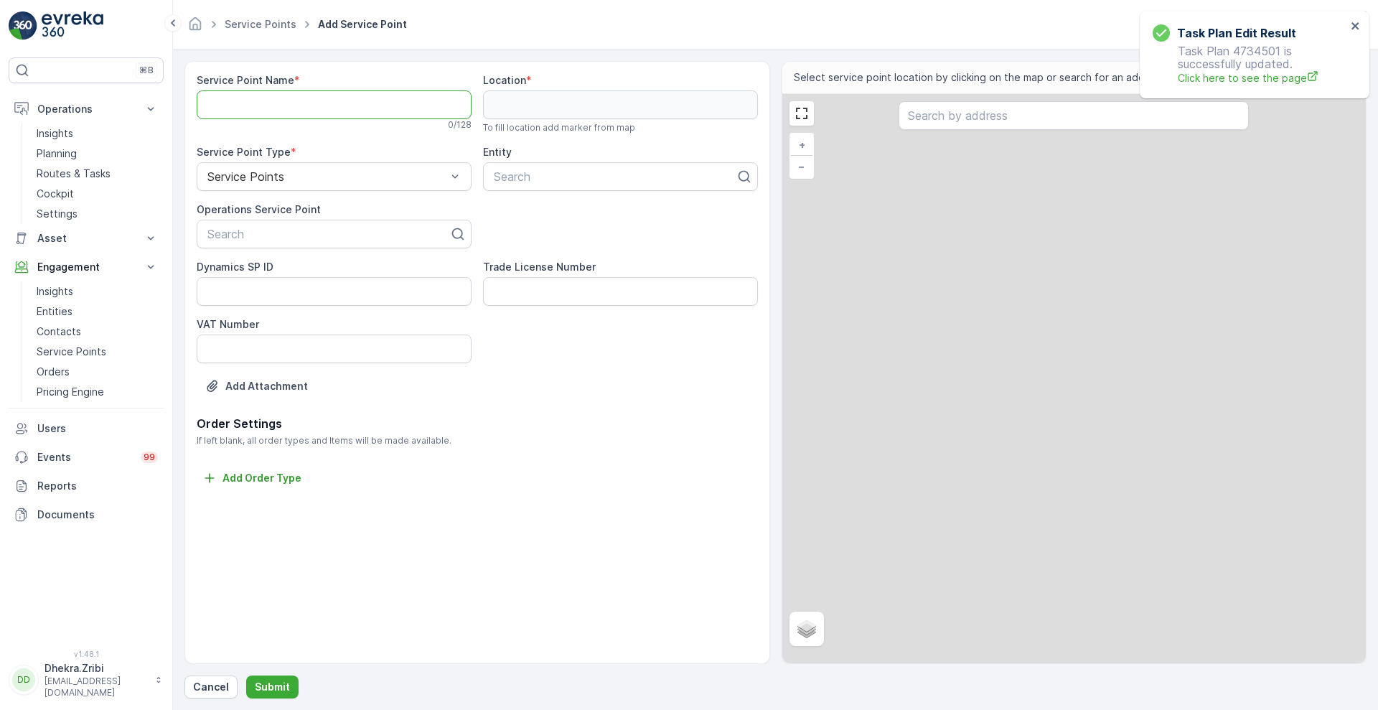
click at [324, 99] on Name "Service Point Name" at bounding box center [334, 104] width 275 height 29
paste Name "BBH Building Contracting L.L.C | Jumeirah Golf Estates"
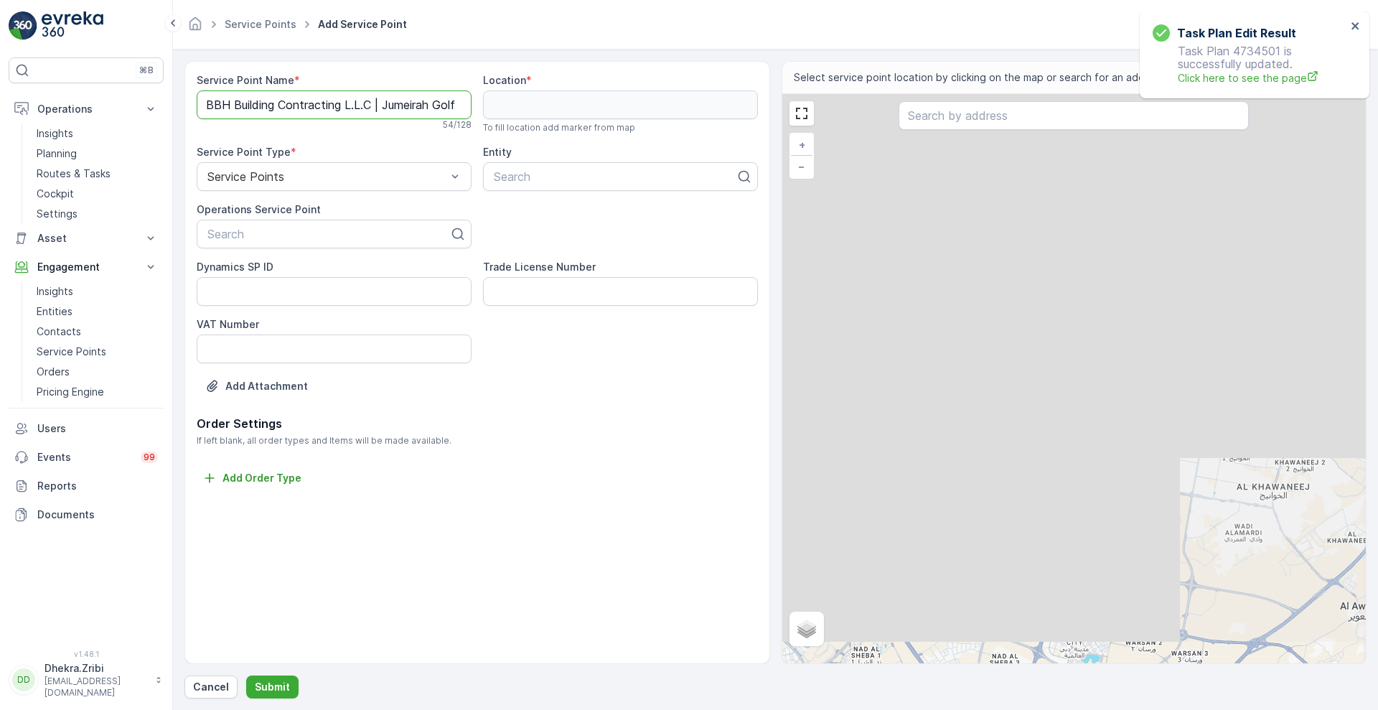
scroll to position [0, 47]
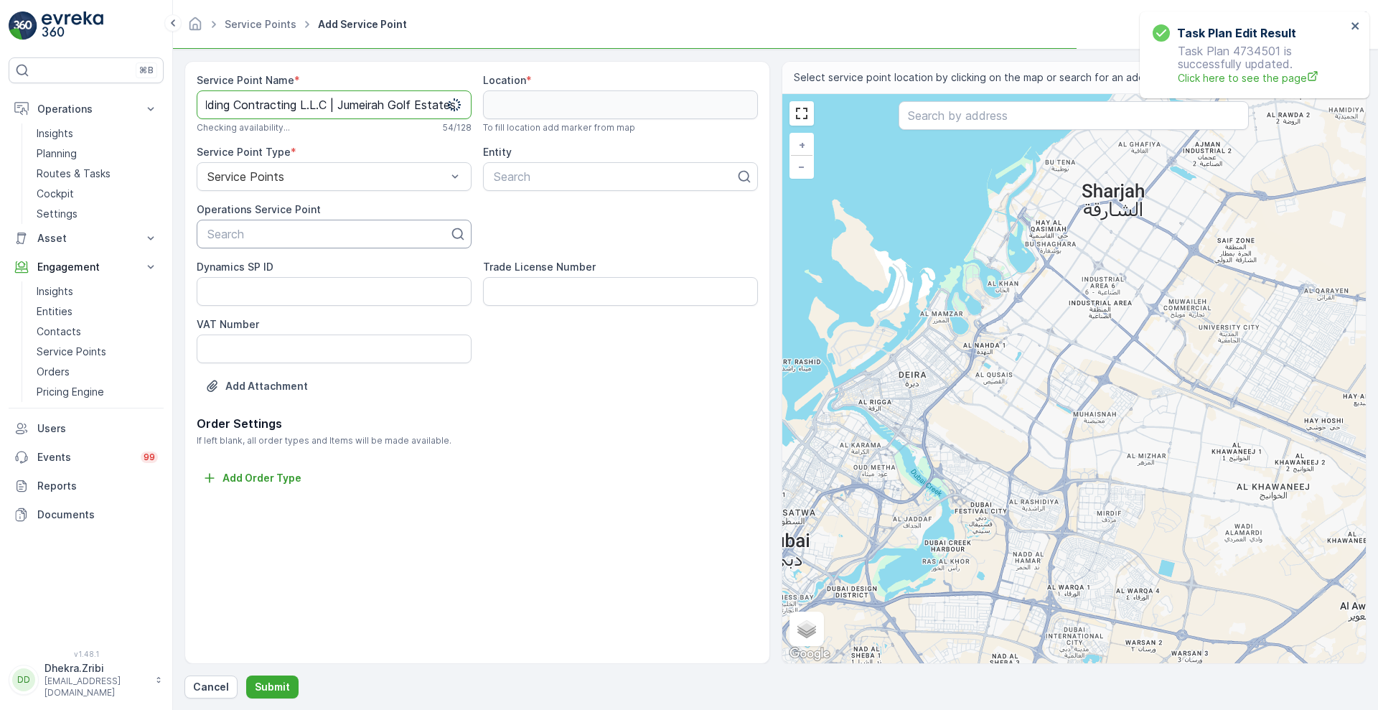
type Name "BBH Building Contracting L.L.C | Jumeirah Golf Estates"
click at [266, 228] on div at bounding box center [328, 234] width 245 height 13
paste input "BBH Building Contracting L.L.C | Jumeirah Golf Estates"
type input "BBH Building Contracting L.L.C | Jumeirah Golf Estates"
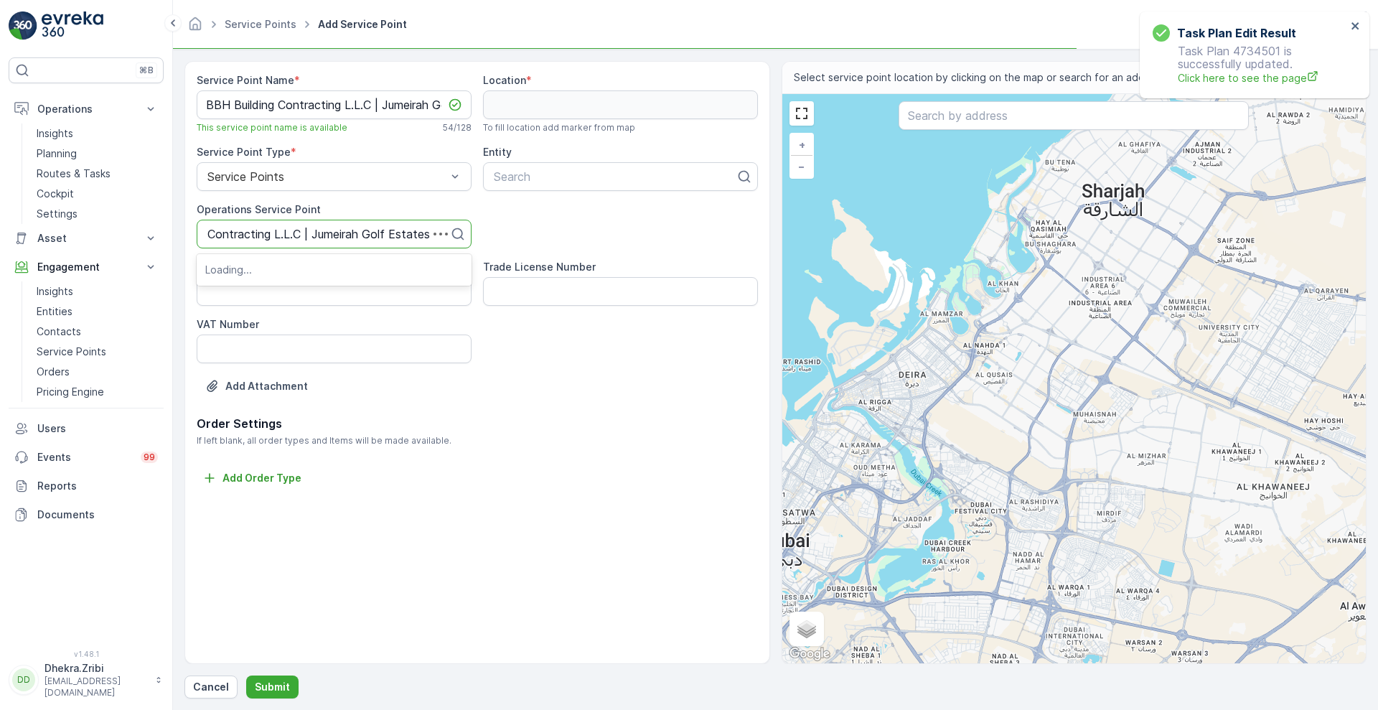
scroll to position [0, 55]
click at [273, 274] on span "BBH Building Contracting L.L.C | Jumeirah Golf Estates" at bounding box center [334, 276] width 258 height 26
click at [528, 177] on div at bounding box center [614, 176] width 245 height 13
type input "bbh"
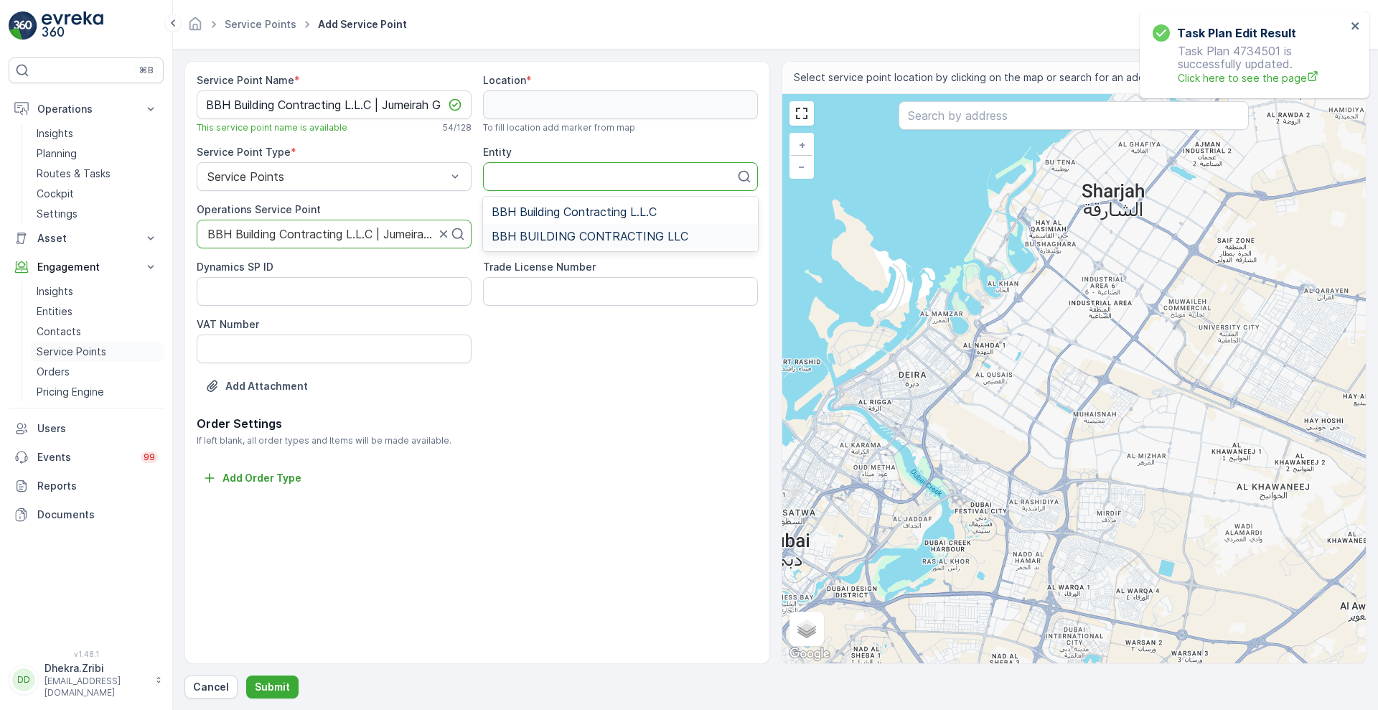
click at [83, 343] on link "Service Points" at bounding box center [97, 352] width 133 height 20
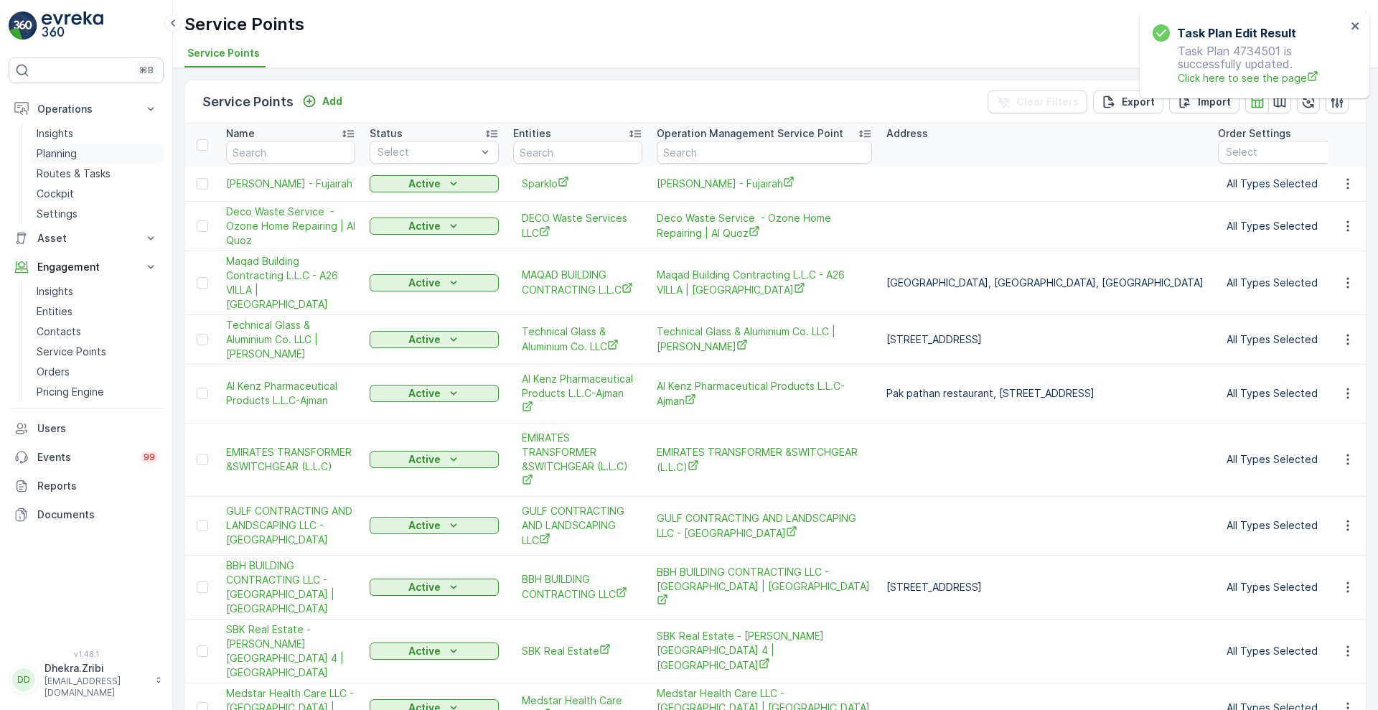
click at [62, 152] on p "Planning" at bounding box center [57, 153] width 40 height 14
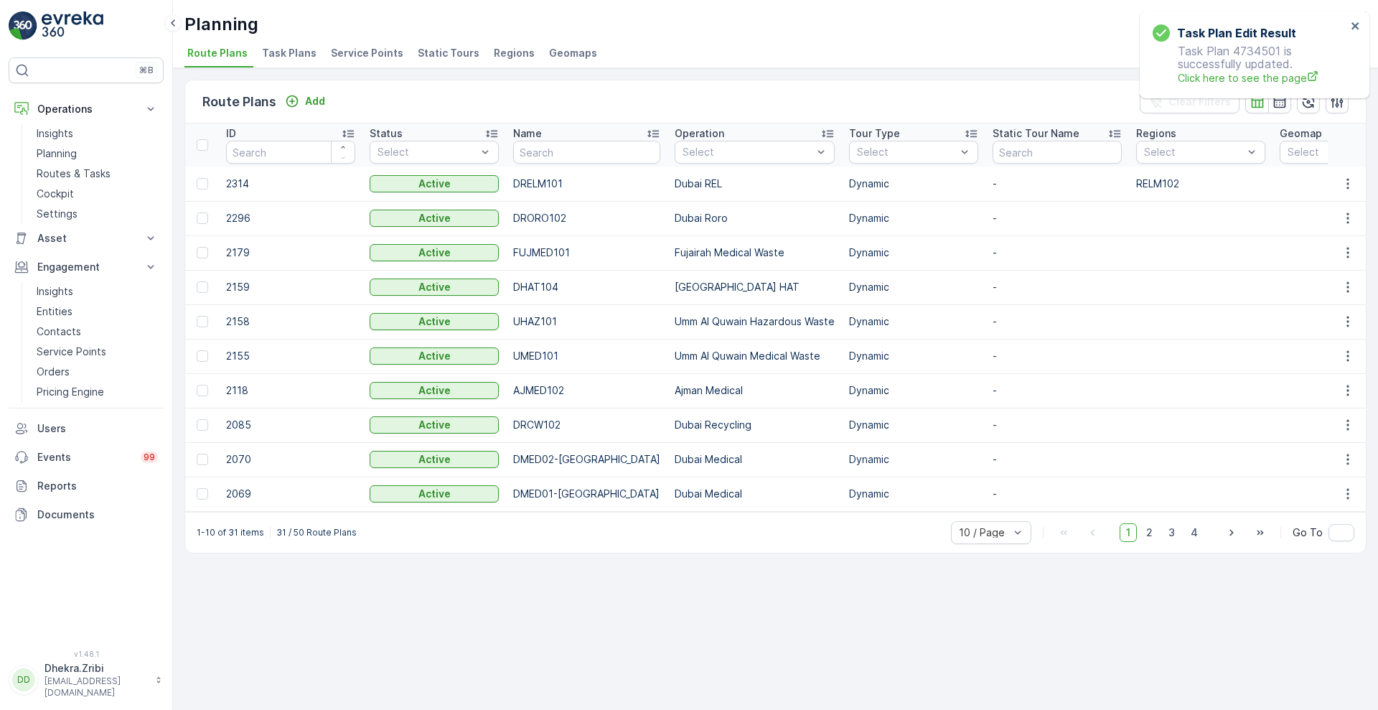
click at [357, 55] on span "Service Points" at bounding box center [367, 53] width 72 height 14
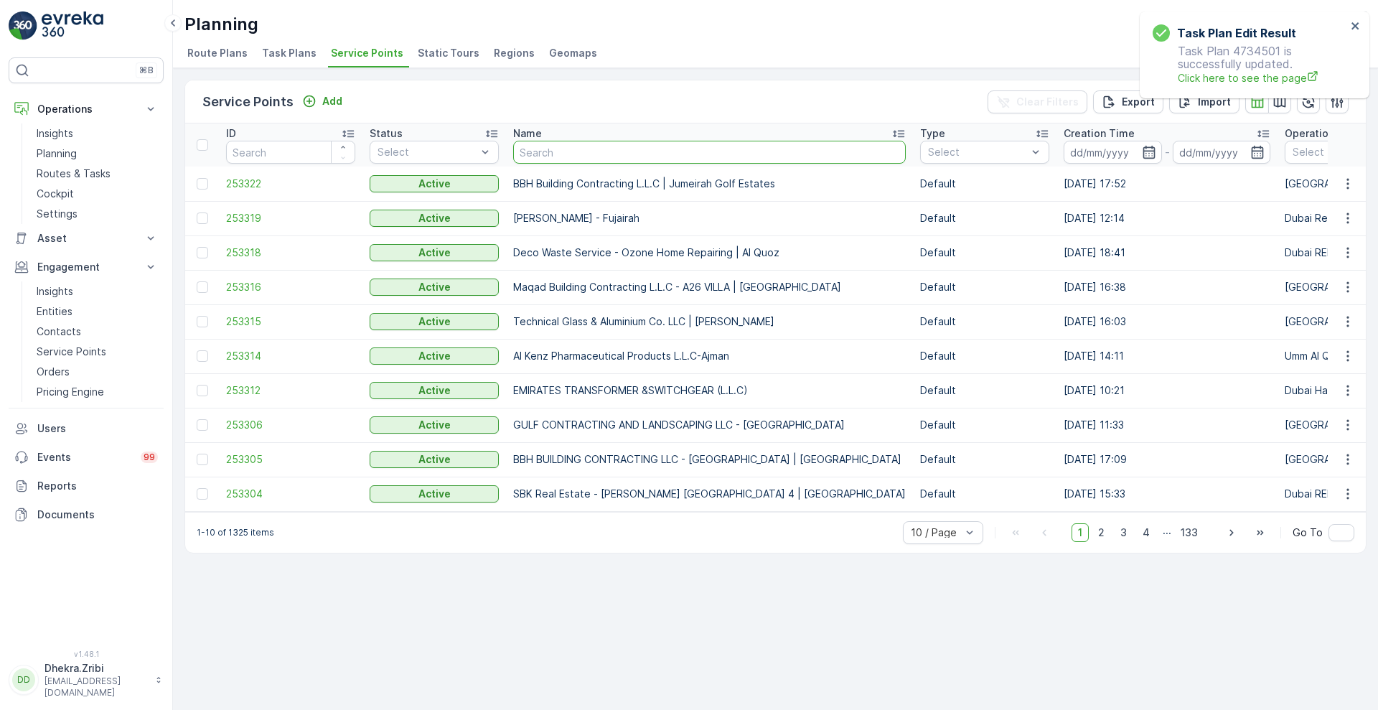
click at [564, 151] on input "text" at bounding box center [709, 152] width 393 height 23
type input "bbh"
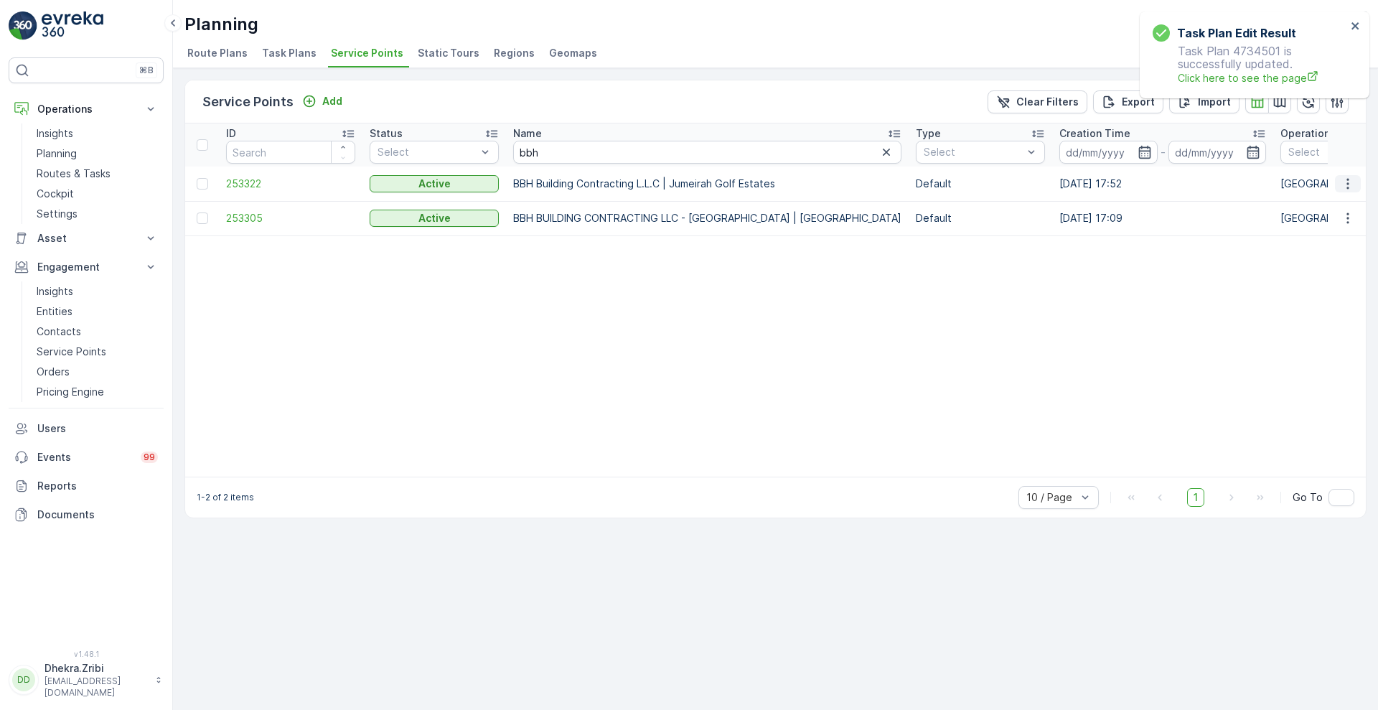
click at [1346, 181] on icon "button" at bounding box center [1348, 184] width 14 height 14
click at [1277, 310] on span "Delete Service Point" at bounding box center [1313, 312] width 100 height 14
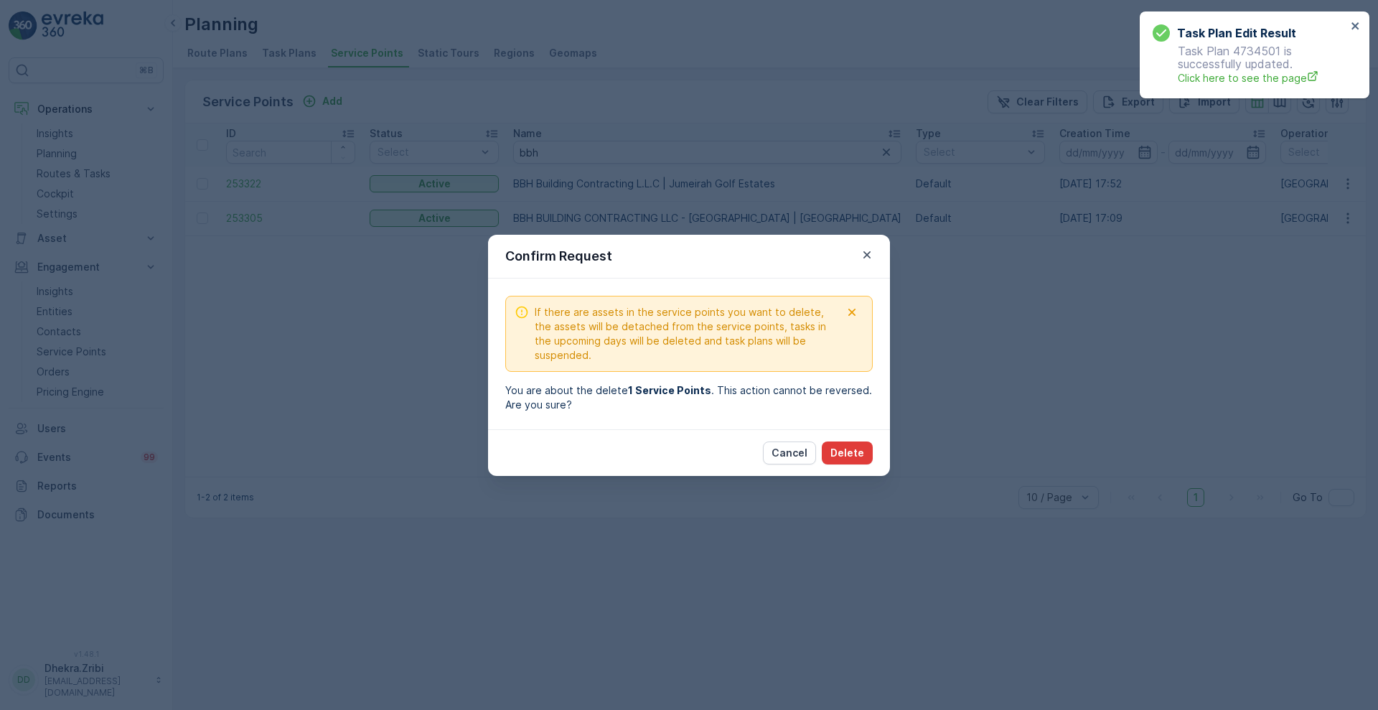
click at [863, 446] on p "Delete" at bounding box center [847, 453] width 34 height 14
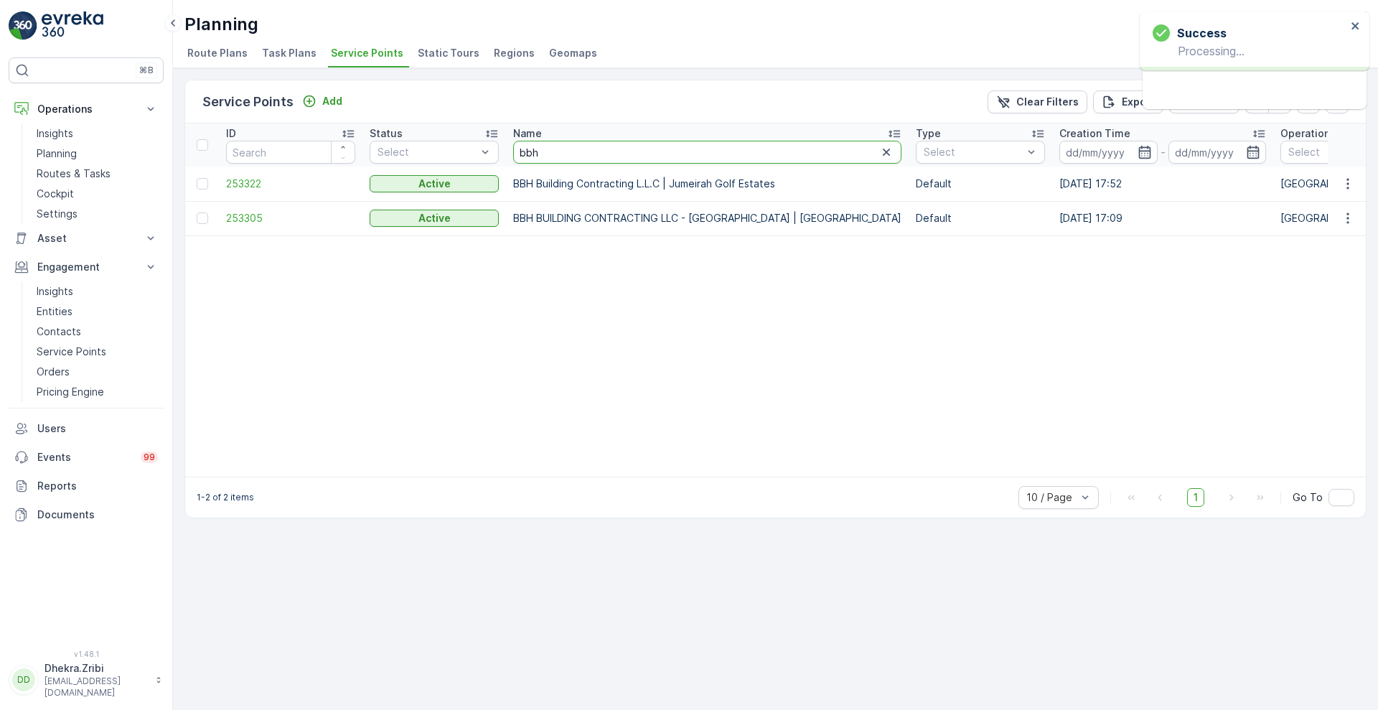
click at [558, 155] on input "bbh" at bounding box center [707, 152] width 388 height 23
type input "b"
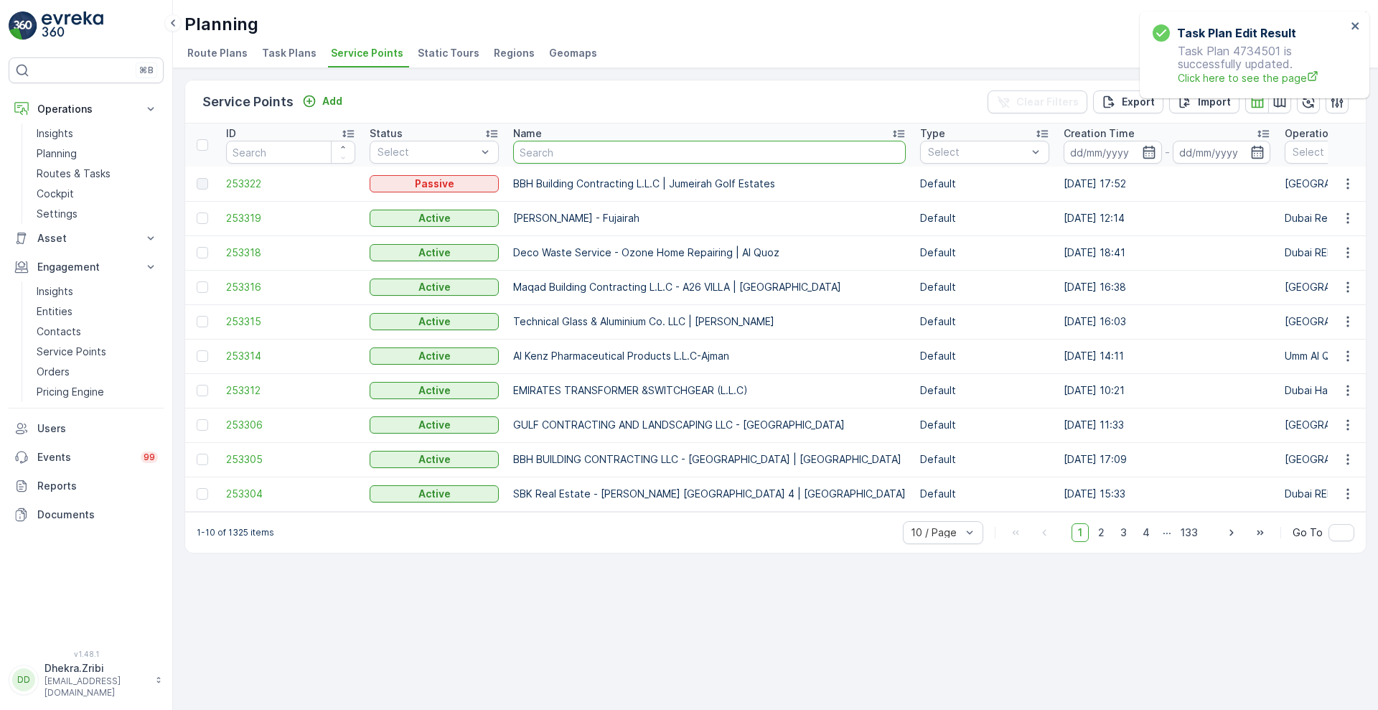
click at [558, 155] on input "text" at bounding box center [709, 152] width 393 height 23
type input "bbh"
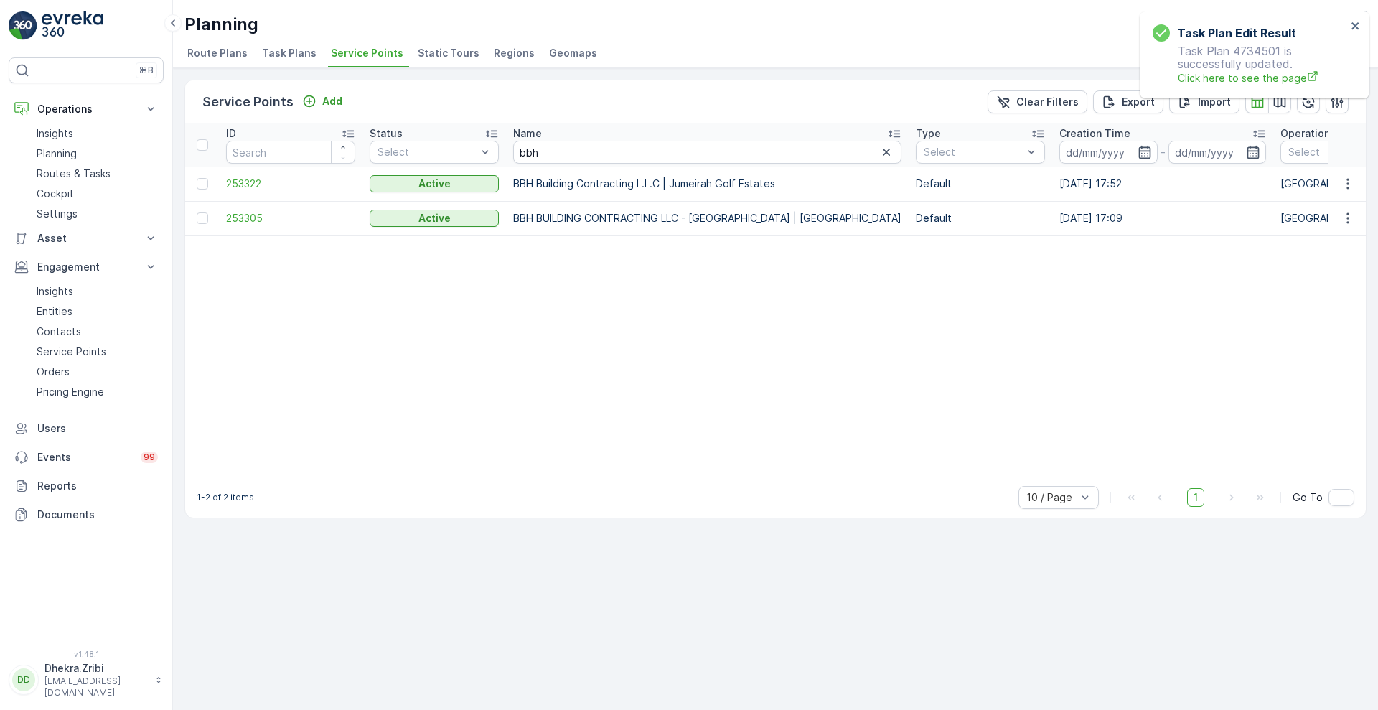
click at [239, 222] on span "253305" at bounding box center [290, 218] width 129 height 14
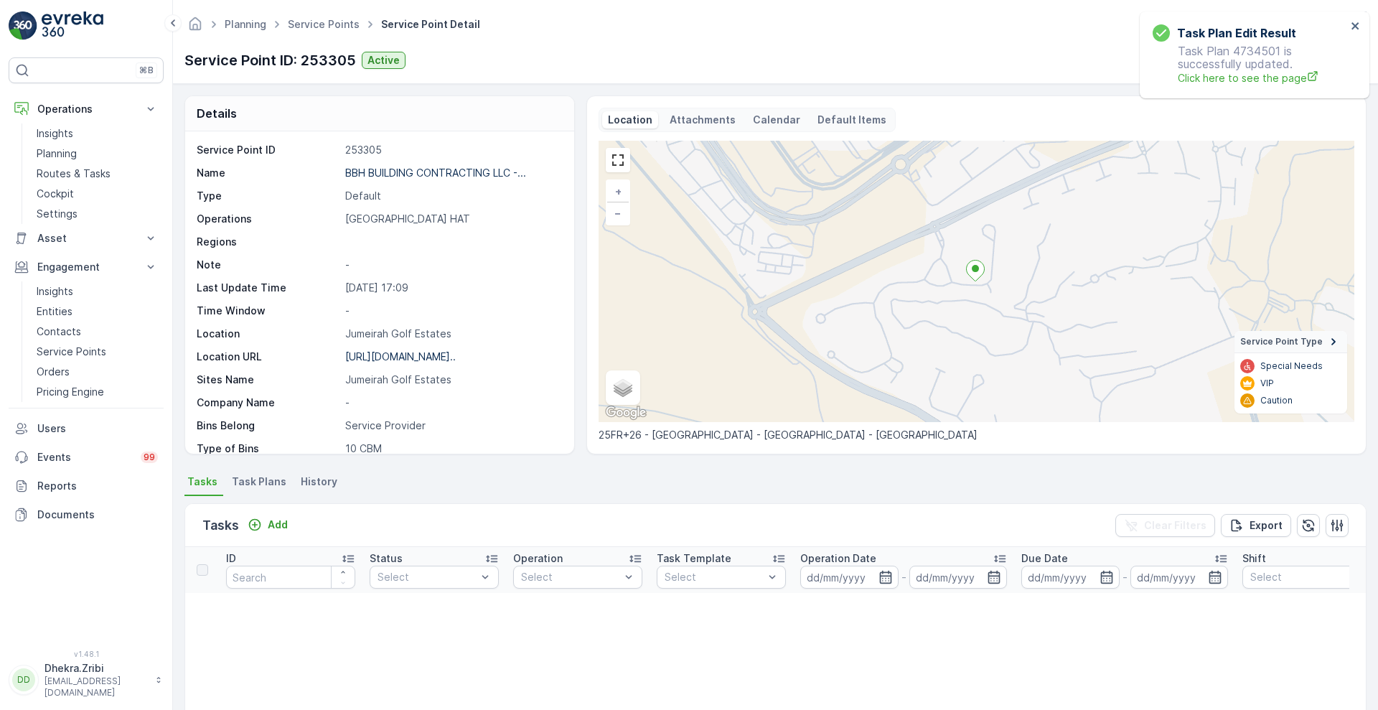
click at [568, 414] on div "Service Point ID 253305 Name BBH BUILDING CONTRACTING LLC -... Type Default Ope…" at bounding box center [379, 292] width 389 height 322
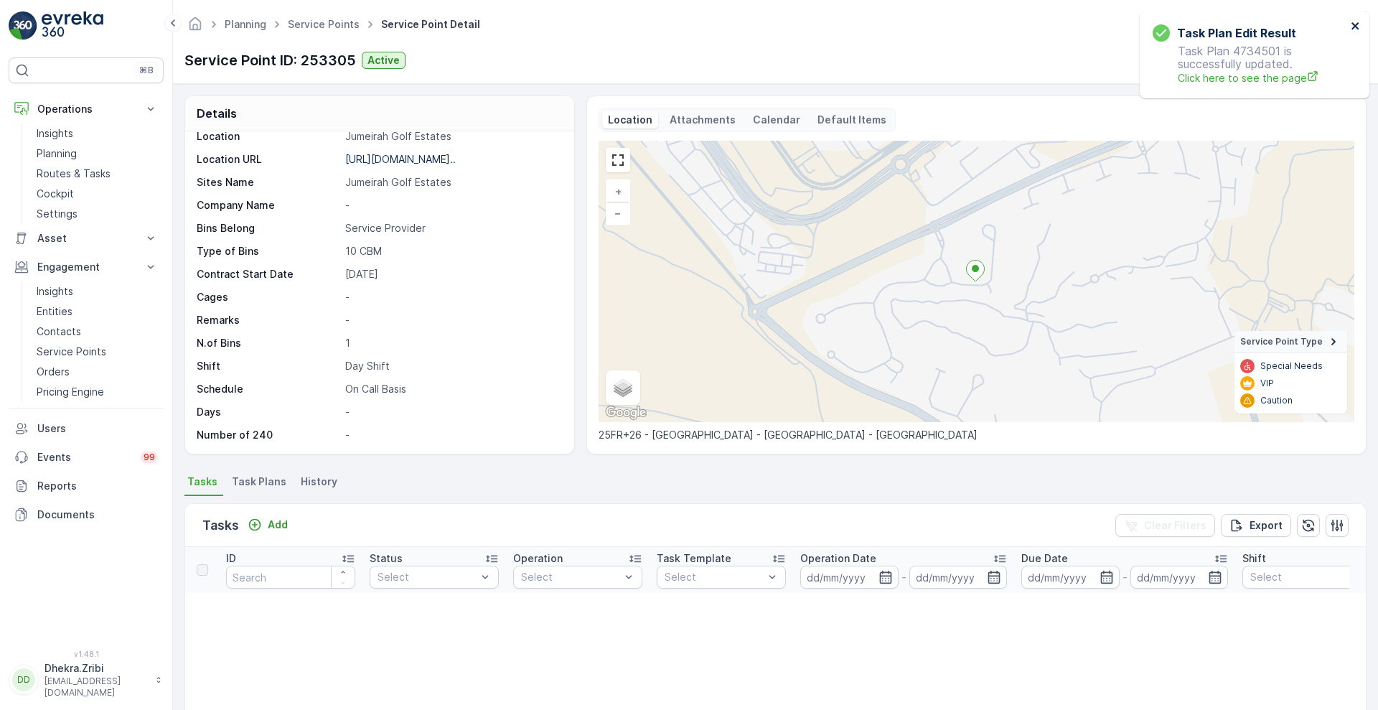
click at [1358, 29] on icon "close" at bounding box center [1354, 25] width 7 height 7
click at [1272, 55] on icon "button" at bounding box center [1270, 60] width 14 height 14
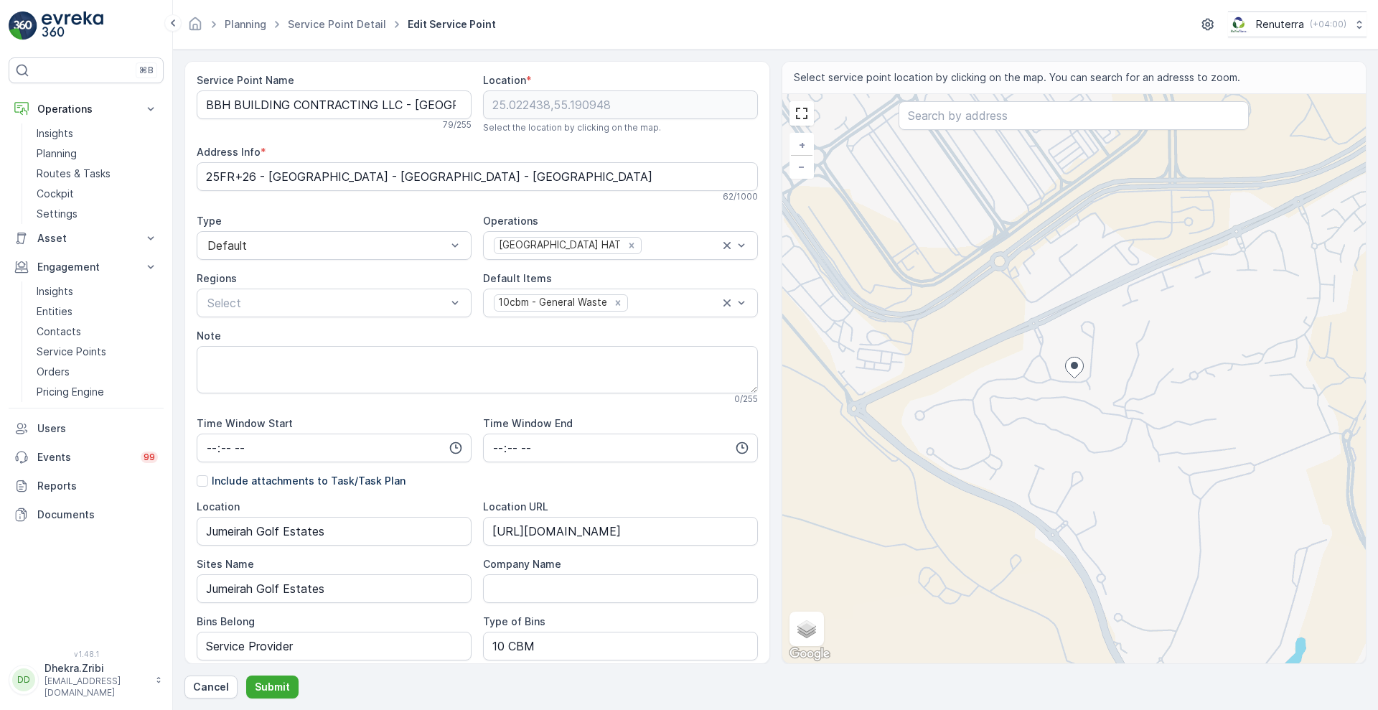
scroll to position [284, 0]
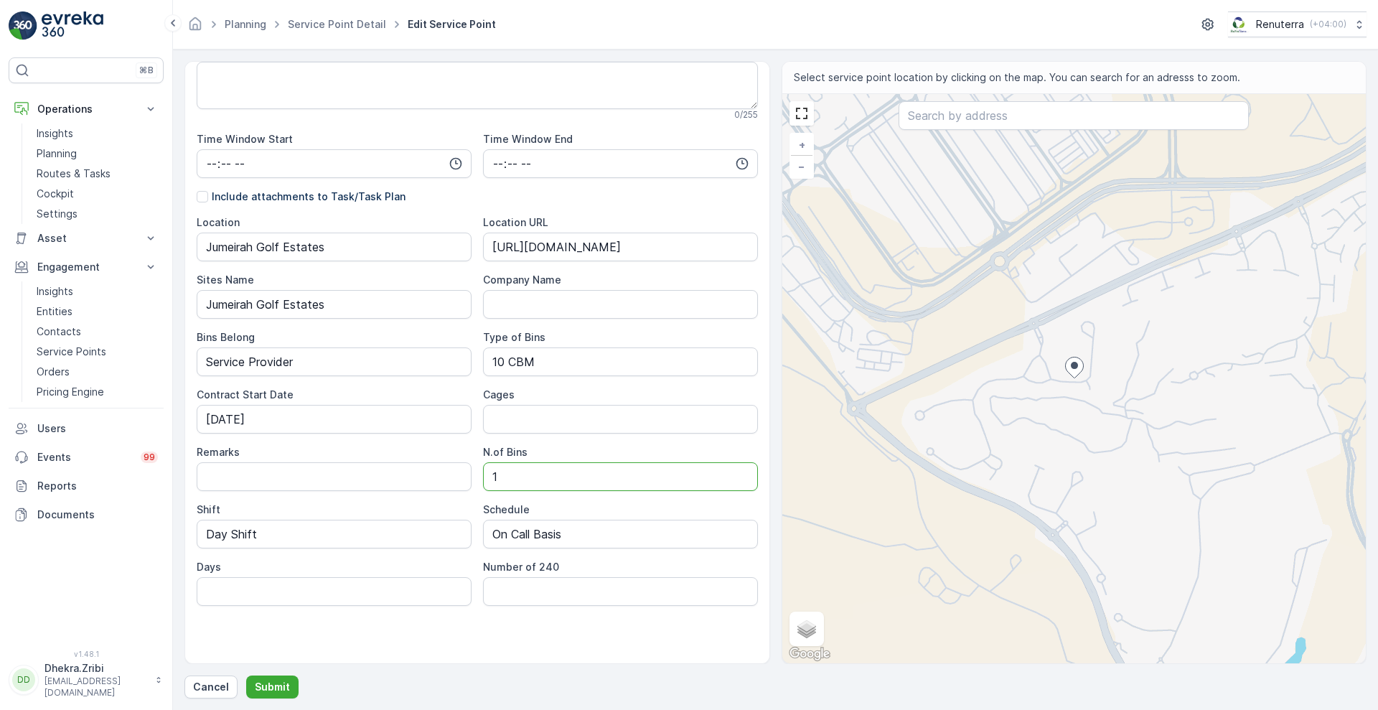
click at [519, 482] on Bins "1" at bounding box center [620, 476] width 275 height 29
type Bins "2"
click at [272, 683] on p "Submit" at bounding box center [272, 687] width 35 height 14
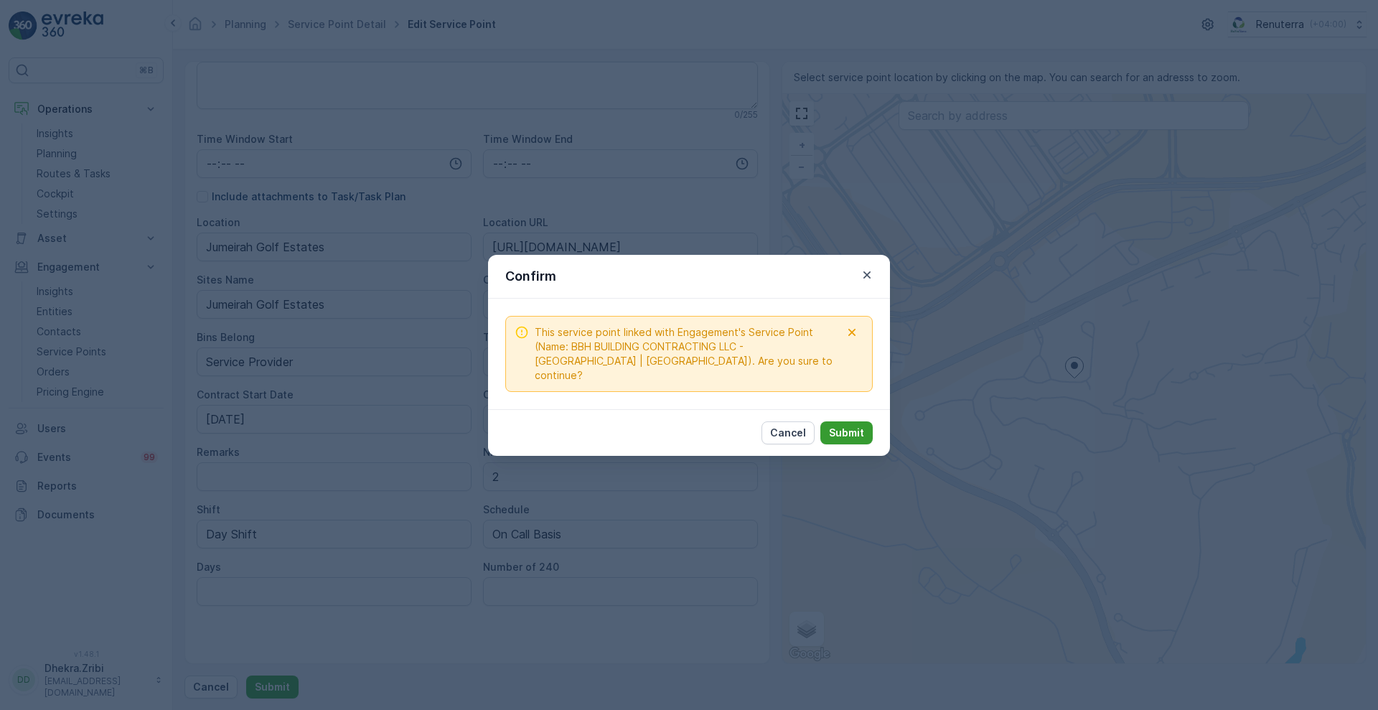
click at [840, 426] on p "Submit" at bounding box center [846, 433] width 35 height 14
